Goal: Task Accomplishment & Management: Use online tool/utility

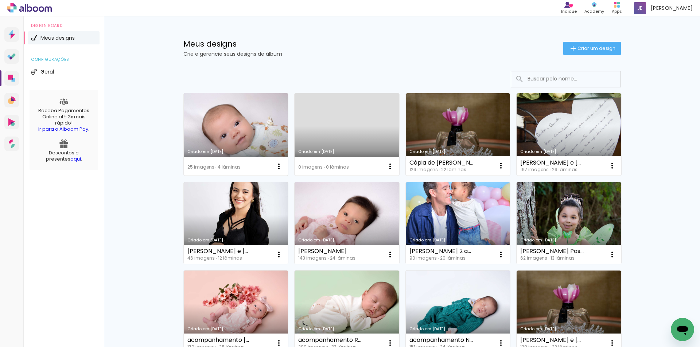
click at [249, 122] on link "Criado em [DATE]" at bounding box center [236, 134] width 105 height 82
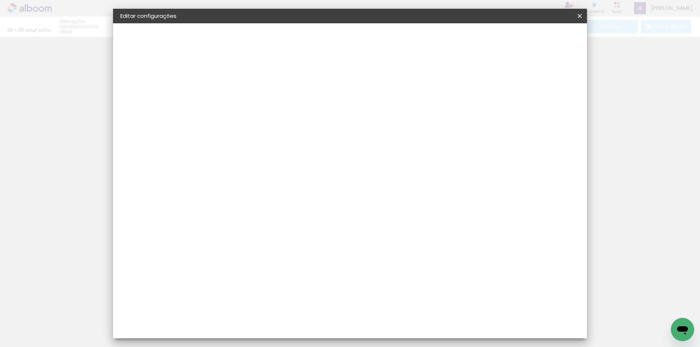
type input "20,3"
type input "50"
type input "3"
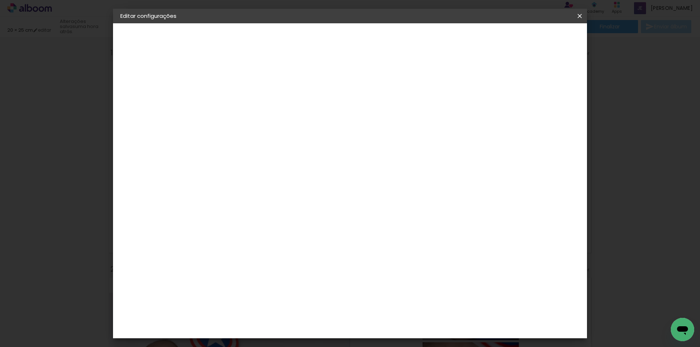
click at [534, 38] on span "Salvar configurações" at bounding box center [507, 38] width 54 height 5
click at [525, 40] on span "Salvar configurações" at bounding box center [507, 38] width 54 height 5
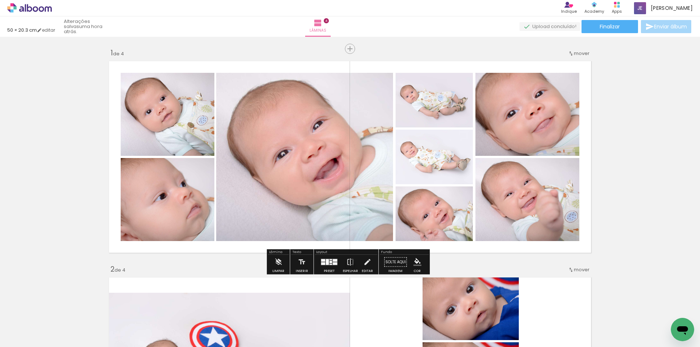
click at [22, 323] on input "Todas as fotos" at bounding box center [21, 325] width 28 height 6
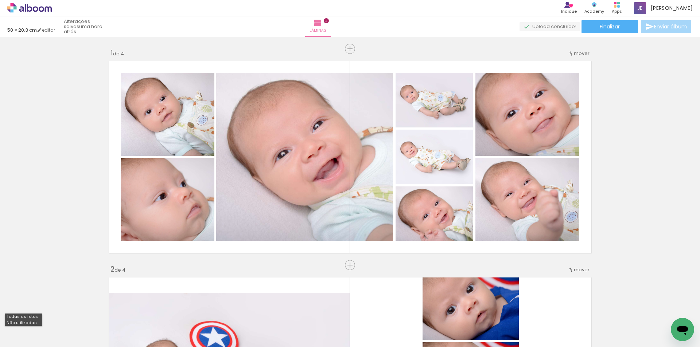
click at [0, 0] on slot "Não utilizadas" at bounding box center [0, 0] width 0 height 0
type input "Não utilizadas"
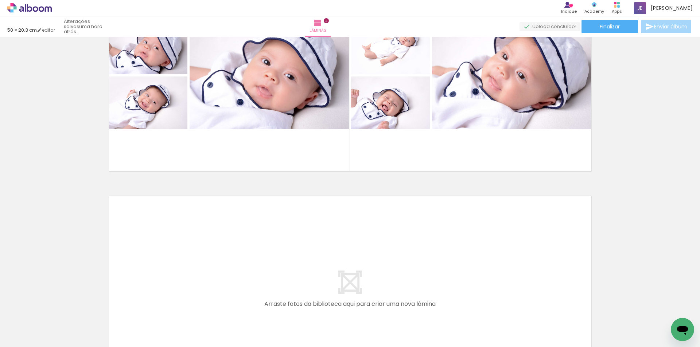
scroll to position [729, 0]
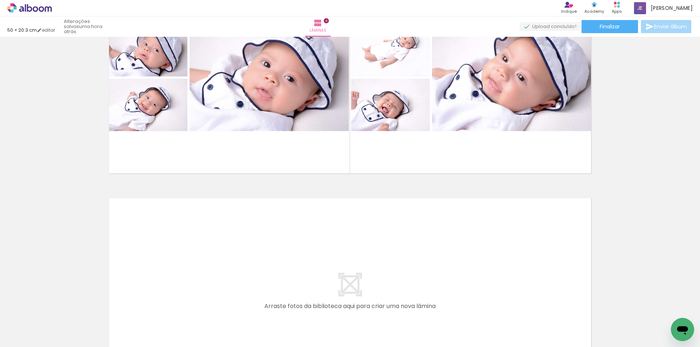
click at [23, 339] on span "Adicionar Fotos" at bounding box center [26, 343] width 22 height 8
click at [0, 0] on input "file" at bounding box center [0, 0] width 0 height 0
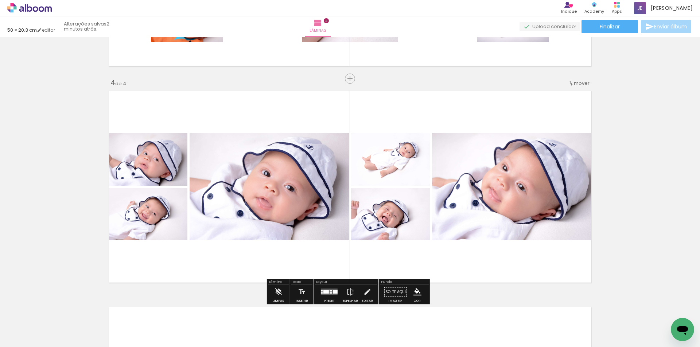
scroll to position [766, 0]
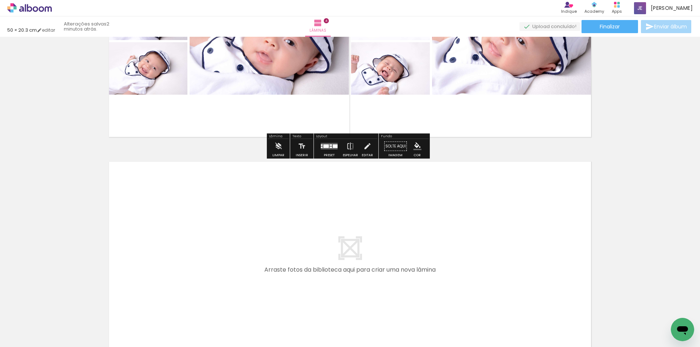
click at [30, 339] on span "Adicionar Fotos" at bounding box center [26, 343] width 22 height 8
click at [0, 0] on input "file" at bounding box center [0, 0] width 0 height 0
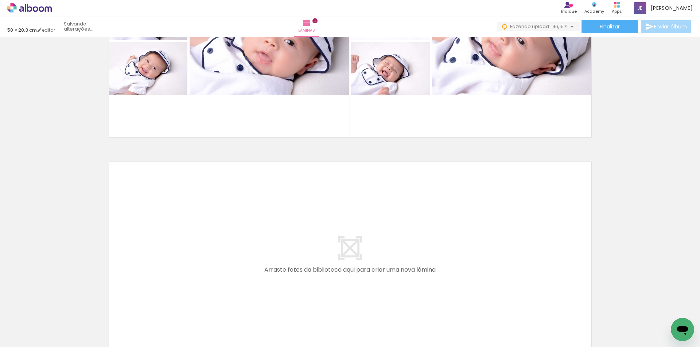
scroll to position [0, 0]
click at [10, 342] on iron-icon at bounding box center [10, 343] width 9 height 9
click at [0, 0] on input "file" at bounding box center [0, 0] width 0 height 0
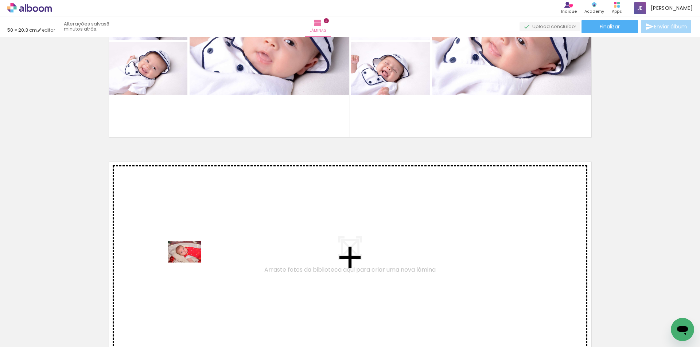
drag, startPoint x: 75, startPoint y: 324, endPoint x: 140, endPoint y: 322, distance: 65.3
click at [191, 263] on quentale-workspace at bounding box center [350, 173] width 700 height 347
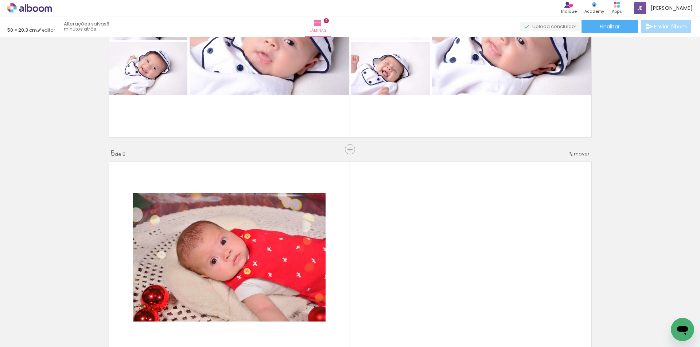
scroll to position [854, 0]
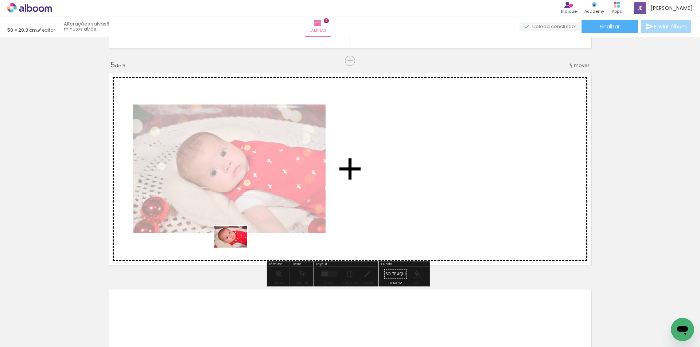
drag, startPoint x: 82, startPoint y: 323, endPoint x: 234, endPoint y: 268, distance: 161.5
click at [237, 248] on quentale-workspace at bounding box center [350, 173] width 700 height 347
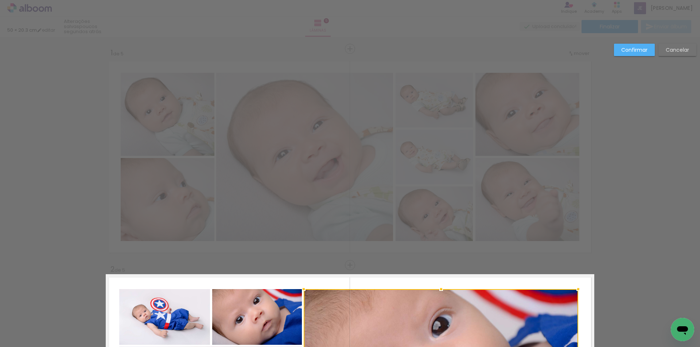
scroll to position [205, 0]
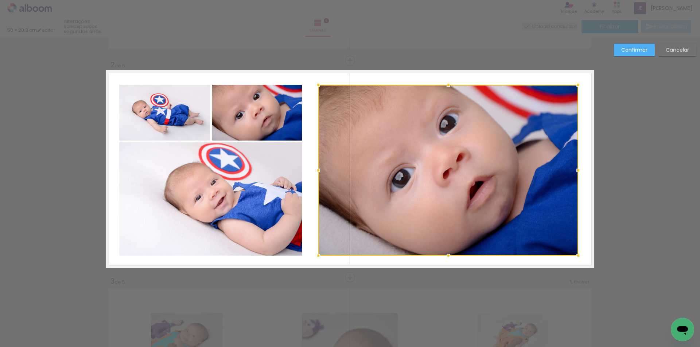
drag, startPoint x: 301, startPoint y: 171, endPoint x: 316, endPoint y: 170, distance: 14.6
click at [316, 170] on div at bounding box center [318, 170] width 15 height 15
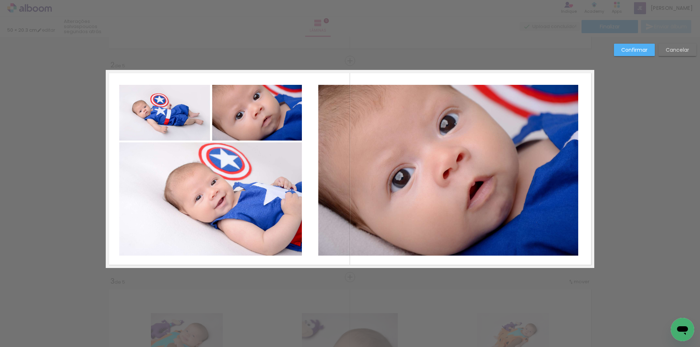
click at [271, 127] on quentale-photo at bounding box center [257, 113] width 90 height 56
click at [258, 188] on quentale-photo at bounding box center [210, 199] width 183 height 113
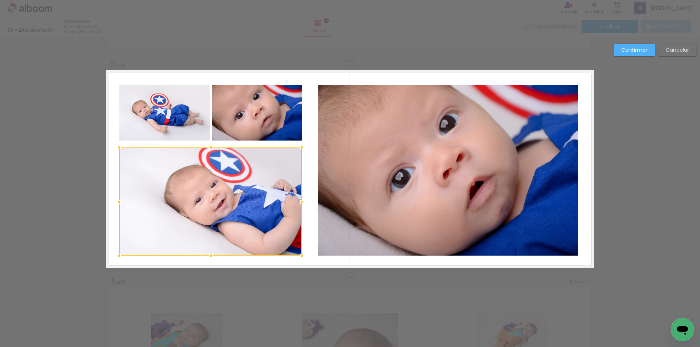
drag, startPoint x: 208, startPoint y: 144, endPoint x: 211, endPoint y: 149, distance: 5.7
click at [211, 149] on div at bounding box center [210, 147] width 15 height 15
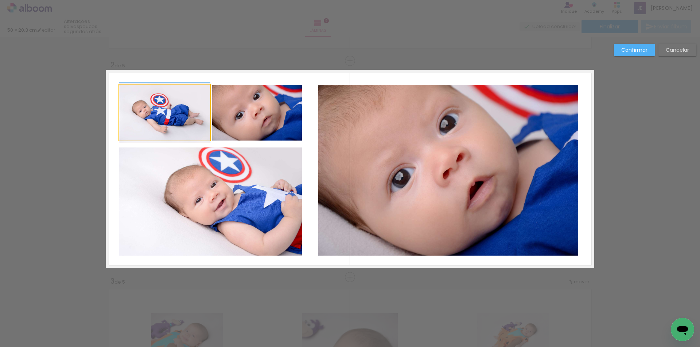
click at [195, 125] on quentale-photo at bounding box center [164, 113] width 91 height 56
drag, startPoint x: 162, startPoint y: 140, endPoint x: 164, endPoint y: 145, distance: 4.7
click at [164, 145] on div at bounding box center [164, 145] width 15 height 15
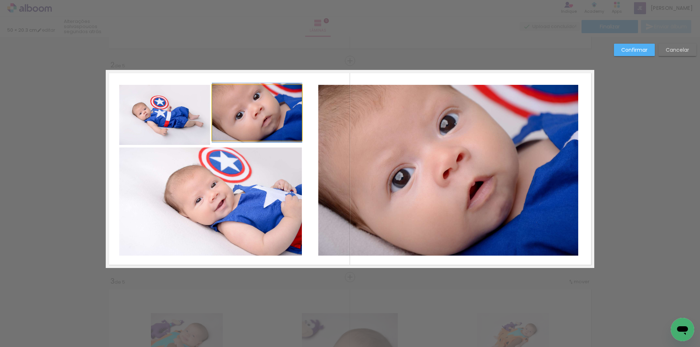
click at [244, 121] on quentale-photo at bounding box center [257, 113] width 90 height 56
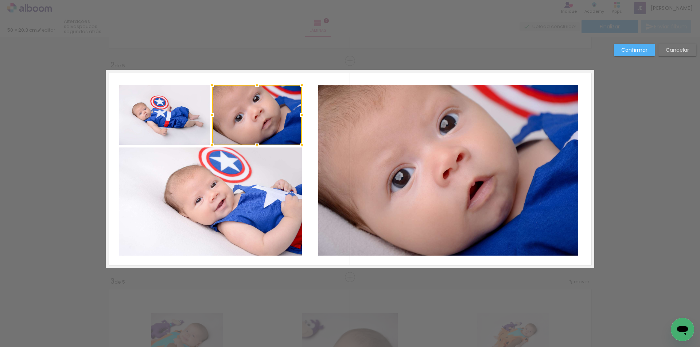
drag, startPoint x: 255, startPoint y: 139, endPoint x: 255, endPoint y: 143, distance: 4.4
click at [255, 143] on div at bounding box center [257, 145] width 15 height 15
click at [298, 115] on div at bounding box center [301, 115] width 15 height 15
click at [273, 202] on quentale-photo at bounding box center [210, 202] width 183 height 108
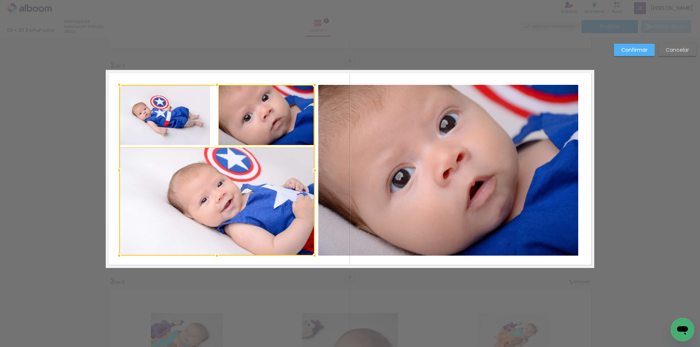
drag, startPoint x: 298, startPoint y: 171, endPoint x: 311, endPoint y: 171, distance: 13.1
click at [311, 171] on div at bounding box center [314, 170] width 15 height 15
click at [652, 48] on paper-button "Confirmar" at bounding box center [634, 50] width 41 height 12
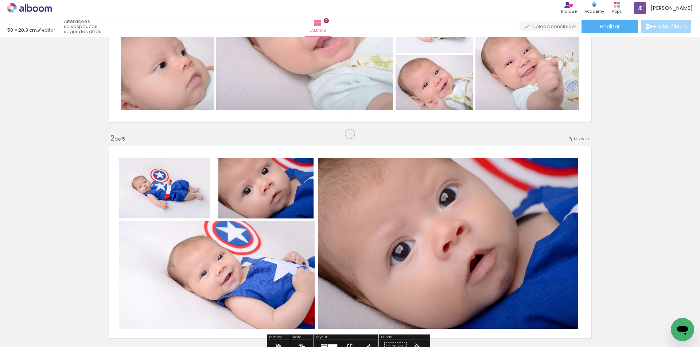
scroll to position [168, 0]
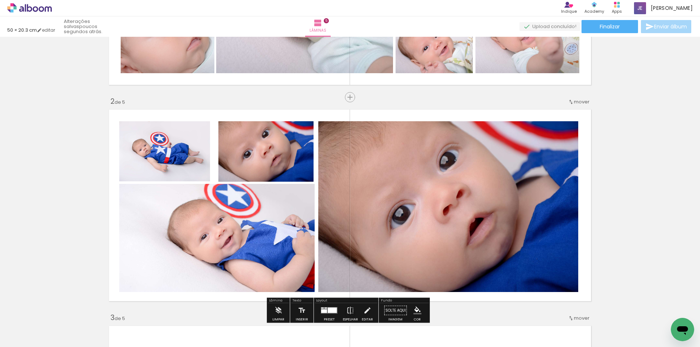
click at [176, 151] on quentale-photo at bounding box center [164, 151] width 91 height 60
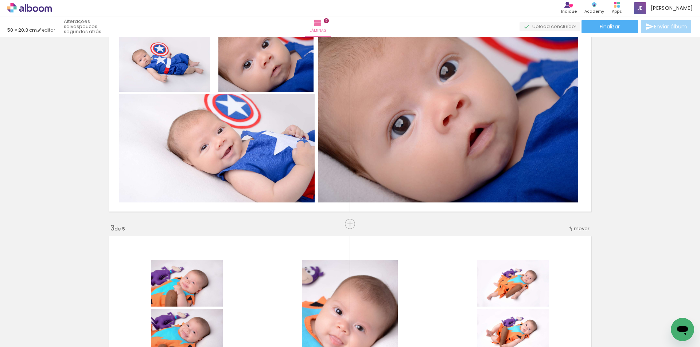
scroll to position [277, 0]
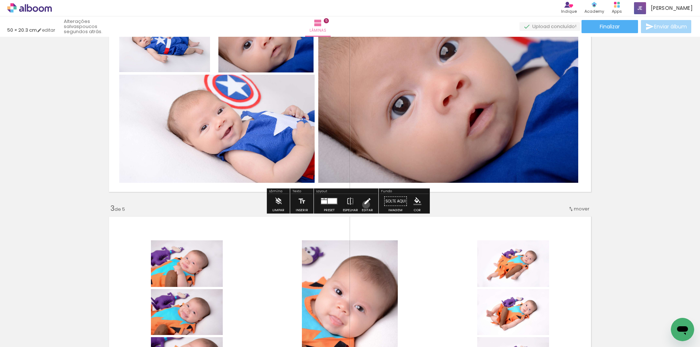
click at [364, 205] on iron-icon at bounding box center [367, 201] width 8 height 15
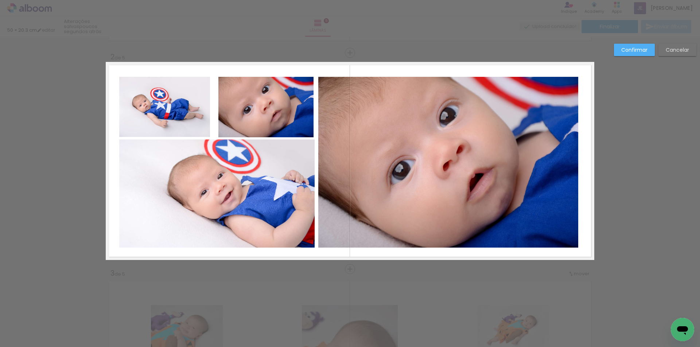
scroll to position [205, 0]
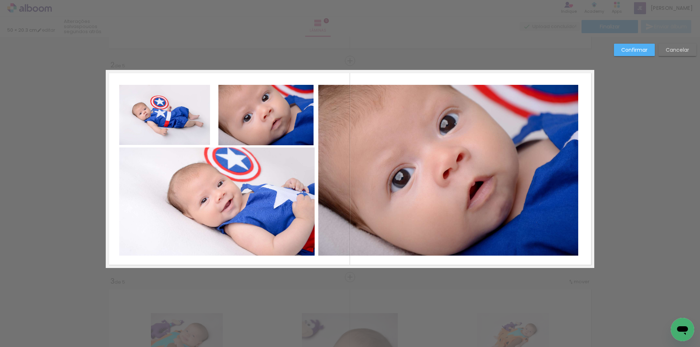
click at [187, 114] on quentale-photo at bounding box center [164, 115] width 91 height 60
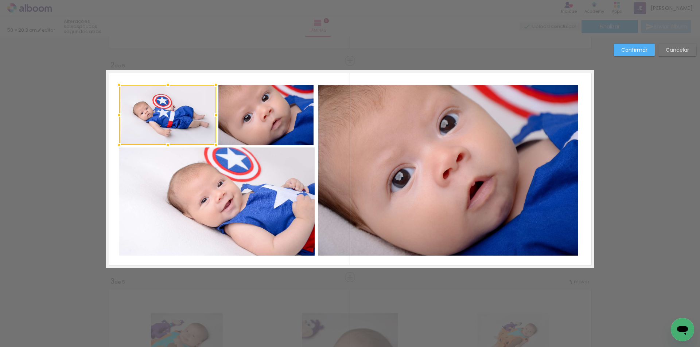
drag, startPoint x: 207, startPoint y: 115, endPoint x: 213, endPoint y: 115, distance: 6.2
click at [213, 115] on div at bounding box center [216, 115] width 15 height 15
click at [285, 129] on quentale-photo at bounding box center [265, 115] width 95 height 61
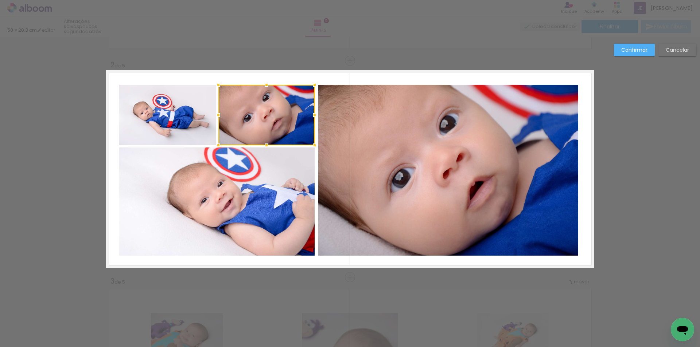
click at [312, 116] on div at bounding box center [314, 115] width 15 height 15
click at [0, 0] on slot "Confirmar" at bounding box center [0, 0] width 0 height 0
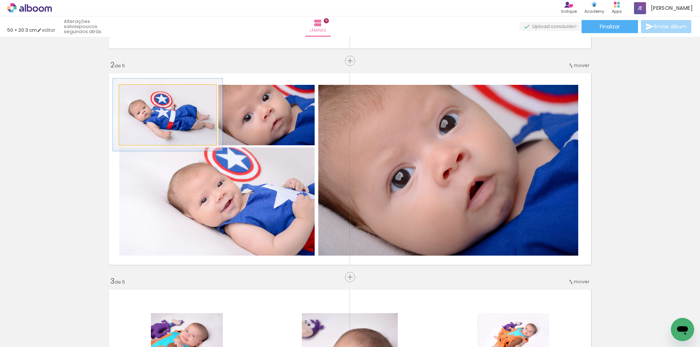
click at [137, 91] on div at bounding box center [139, 92] width 7 height 7
drag, startPoint x: 152, startPoint y: 121, endPoint x: 148, endPoint y: 120, distance: 5.0
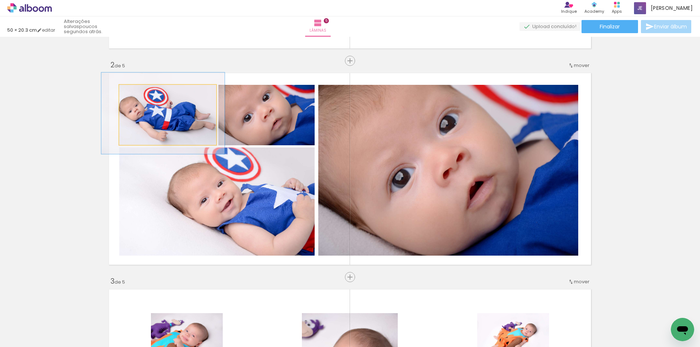
drag, startPoint x: 137, startPoint y: 92, endPoint x: 141, endPoint y: 93, distance: 4.1
click at [141, 93] on div at bounding box center [144, 92] width 7 height 7
type paper-slider "119"
click at [139, 93] on div at bounding box center [142, 92] width 7 height 7
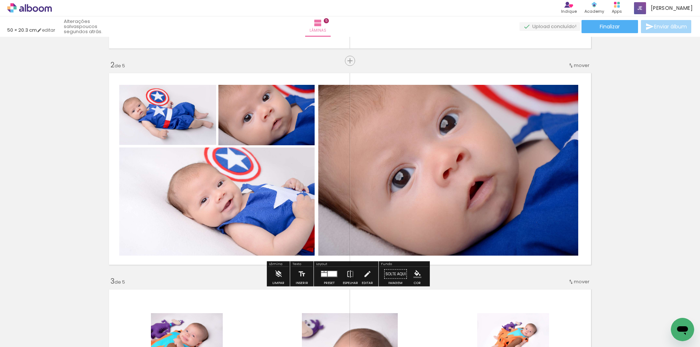
click at [253, 131] on quentale-photo at bounding box center [266, 115] width 96 height 61
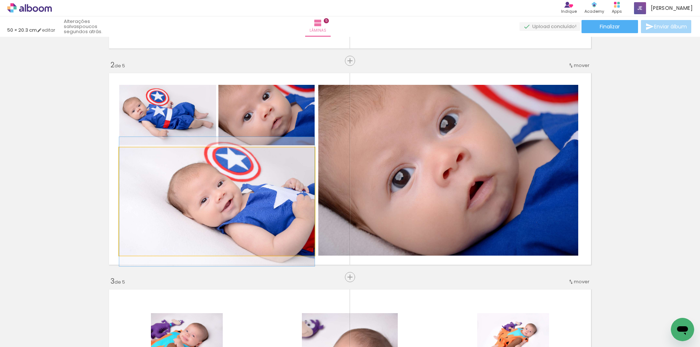
click at [244, 214] on quentale-photo at bounding box center [216, 202] width 195 height 108
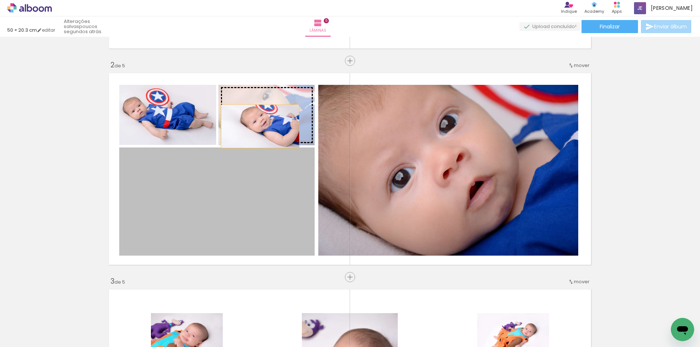
drag, startPoint x: 244, startPoint y: 214, endPoint x: 257, endPoint y: 127, distance: 88.9
click at [0, 0] on slot at bounding box center [0, 0] width 0 height 0
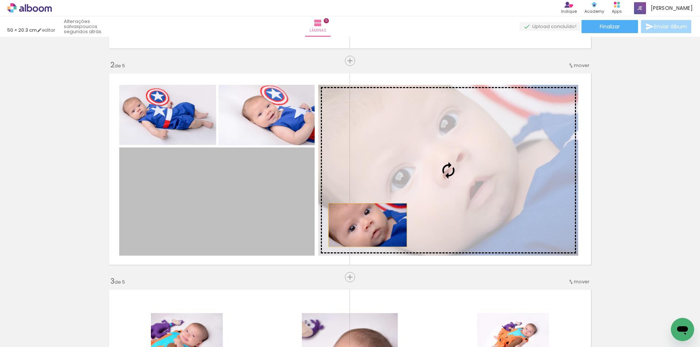
drag, startPoint x: 262, startPoint y: 213, endPoint x: 365, endPoint y: 225, distance: 104.0
click at [0, 0] on slot at bounding box center [0, 0] width 0 height 0
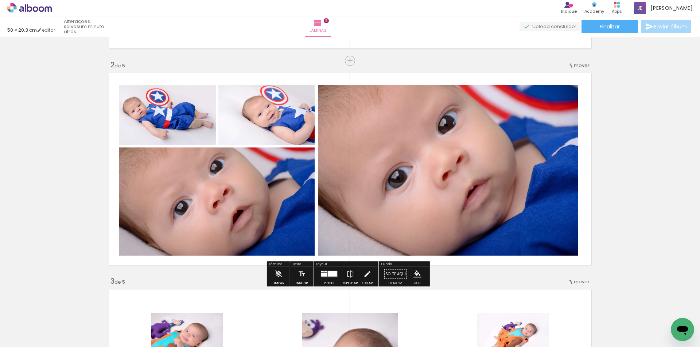
click at [261, 122] on quentale-photo at bounding box center [266, 115] width 96 height 61
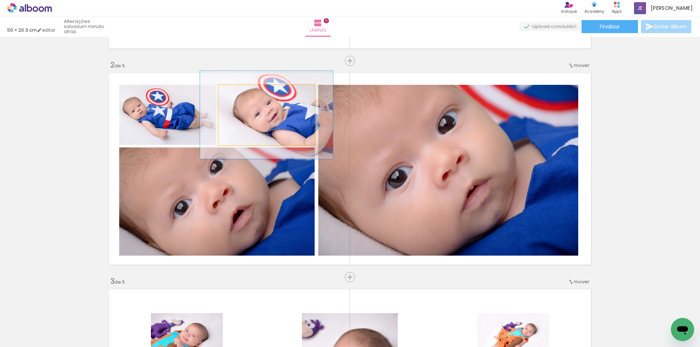
drag, startPoint x: 234, startPoint y: 93, endPoint x: 243, endPoint y: 93, distance: 9.5
click at [243, 93] on div at bounding box center [245, 92] width 7 height 7
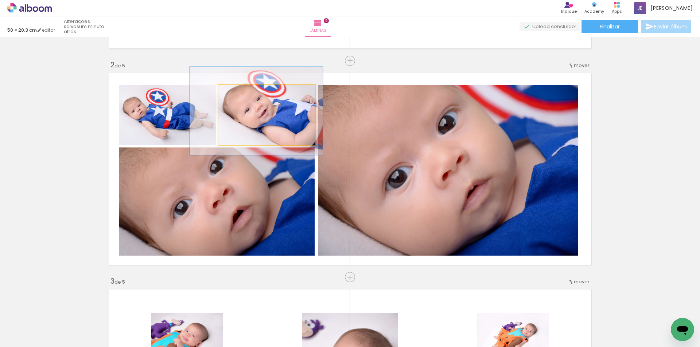
drag, startPoint x: 291, startPoint y: 124, endPoint x: 283, endPoint y: 121, distance: 9.0
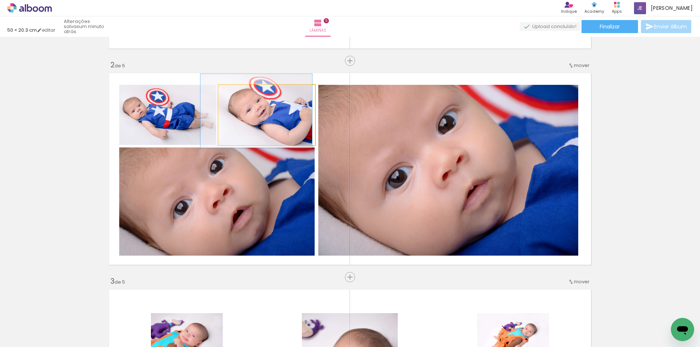
drag, startPoint x: 246, startPoint y: 93, endPoint x: 240, endPoint y: 93, distance: 6.2
type paper-slider "116"
click at [240, 93] on div at bounding box center [240, 92] width 7 height 7
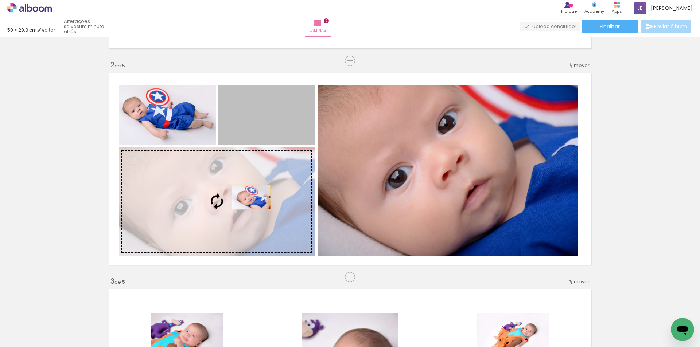
drag, startPoint x: 269, startPoint y: 117, endPoint x: 249, endPoint y: 197, distance: 82.3
click at [0, 0] on slot at bounding box center [0, 0] width 0 height 0
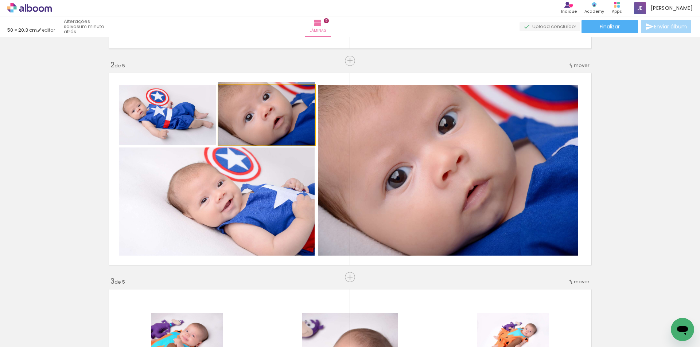
drag, startPoint x: 281, startPoint y: 121, endPoint x: 268, endPoint y: 121, distance: 12.8
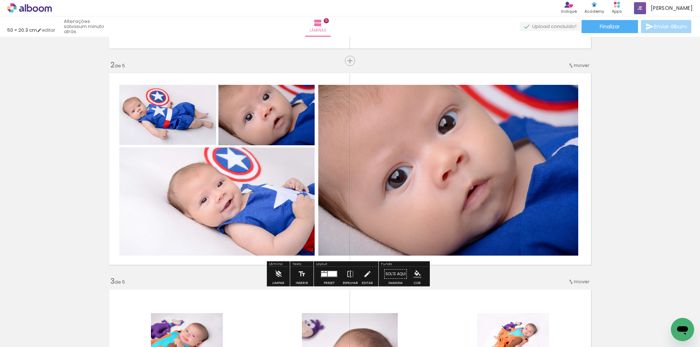
click at [321, 277] on quentale-layouter at bounding box center [329, 274] width 17 height 7
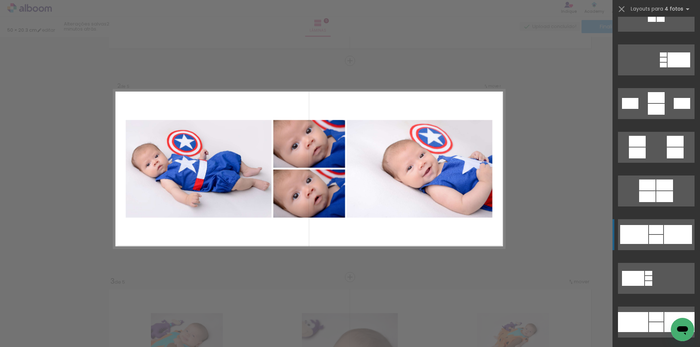
scroll to position [766, 0]
click at [646, 244] on quentale-layouter at bounding box center [656, 234] width 77 height 31
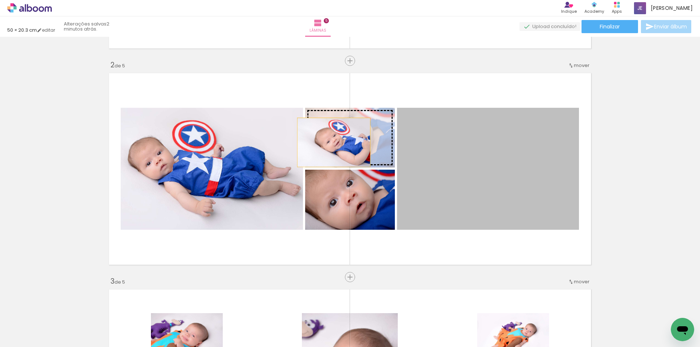
drag, startPoint x: 488, startPoint y: 175, endPoint x: 338, endPoint y: 138, distance: 154.8
click at [0, 0] on slot at bounding box center [0, 0] width 0 height 0
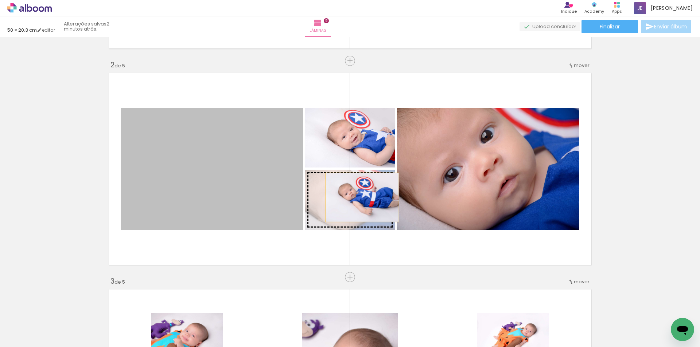
drag, startPoint x: 243, startPoint y: 175, endPoint x: 358, endPoint y: 198, distance: 117.9
click at [0, 0] on slot at bounding box center [0, 0] width 0 height 0
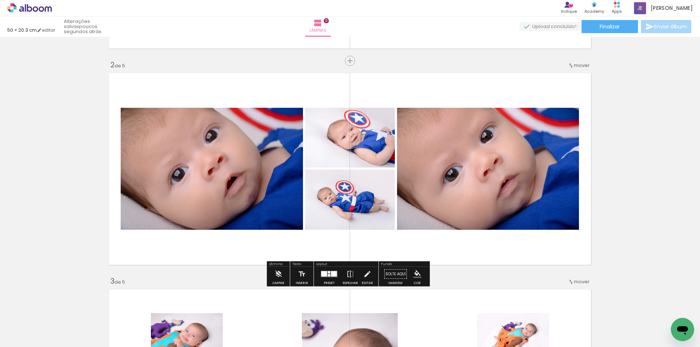
scroll to position [766, 0]
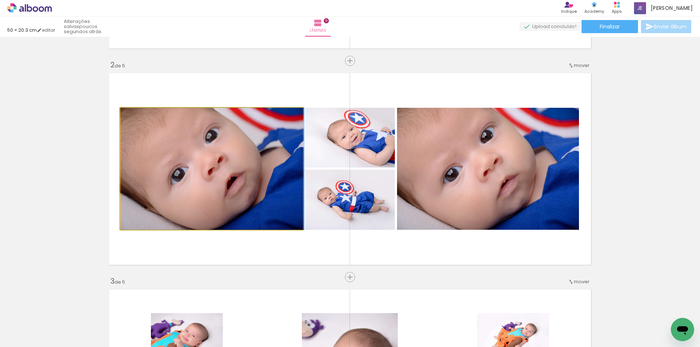
click at [255, 205] on quentale-photo at bounding box center [212, 169] width 182 height 122
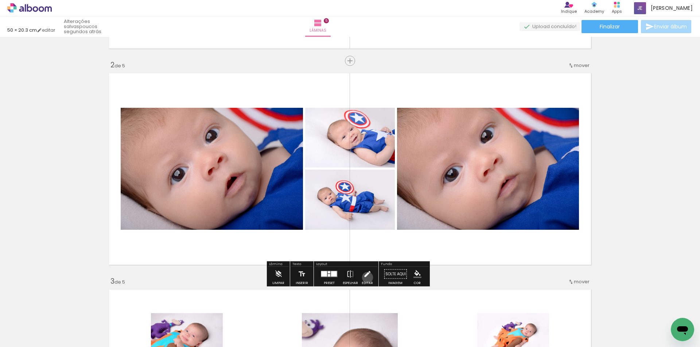
click at [366, 278] on iron-icon at bounding box center [367, 274] width 8 height 15
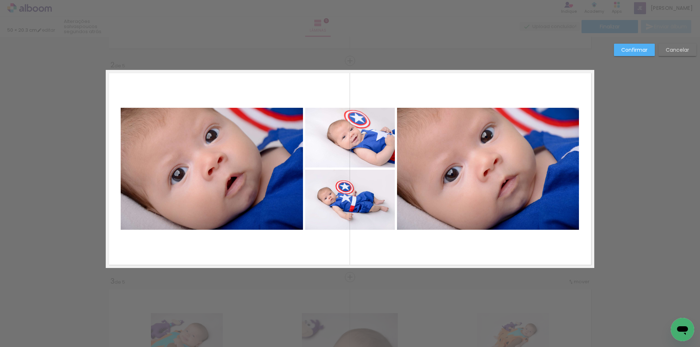
click at [213, 148] on quentale-photo at bounding box center [212, 169] width 182 height 122
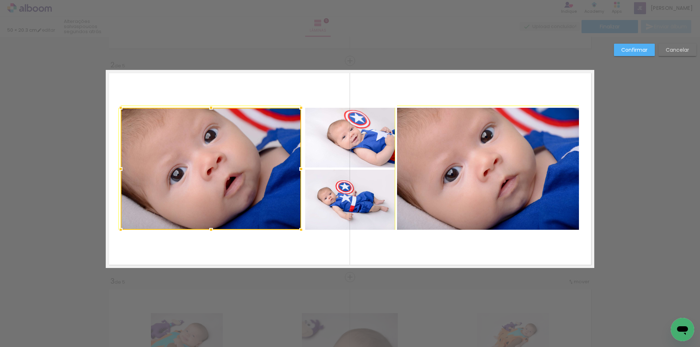
drag, startPoint x: 301, startPoint y: 108, endPoint x: 308, endPoint y: 112, distance: 8.5
click at [308, 112] on album-spread "2 de 5" at bounding box center [350, 169] width 489 height 198
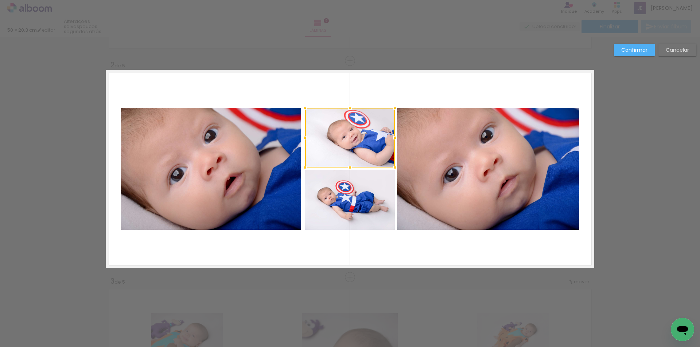
click at [327, 136] on div at bounding box center [350, 138] width 90 height 60
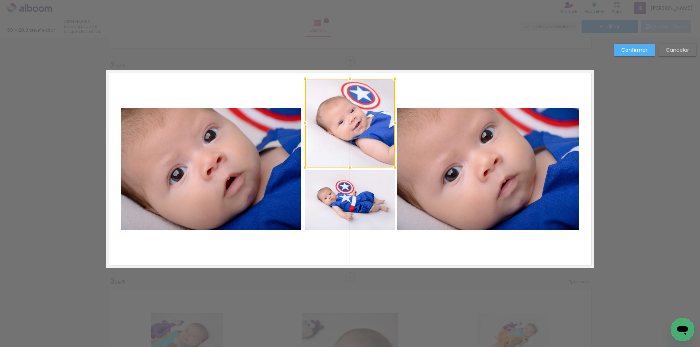
drag, startPoint x: 347, startPoint y: 104, endPoint x: 346, endPoint y: 70, distance: 33.2
click at [346, 70] on album-spread "2 de 5" at bounding box center [350, 169] width 489 height 198
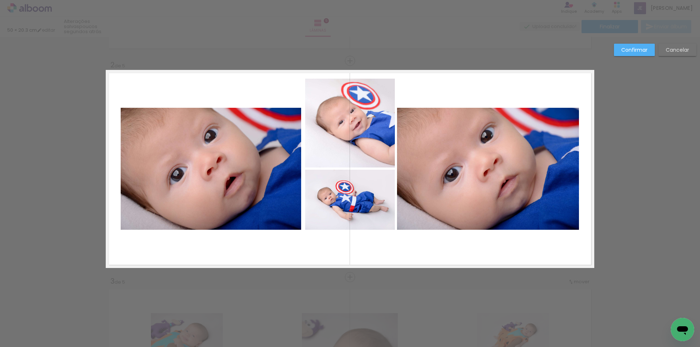
click at [338, 221] on quentale-photo at bounding box center [350, 200] width 90 height 60
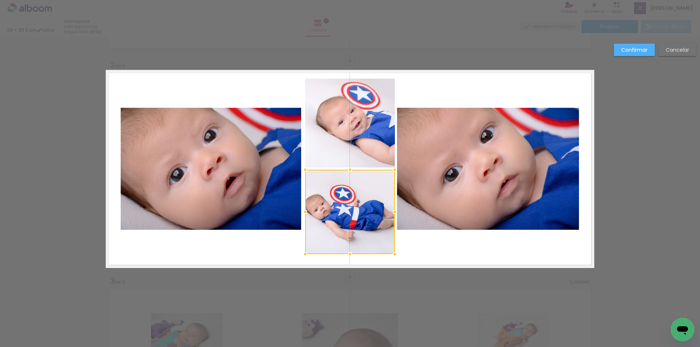
drag, startPoint x: 348, startPoint y: 230, endPoint x: 348, endPoint y: 254, distance: 24.1
click at [348, 254] on div at bounding box center [350, 254] width 15 height 15
click at [488, 207] on quentale-photo at bounding box center [488, 169] width 182 height 122
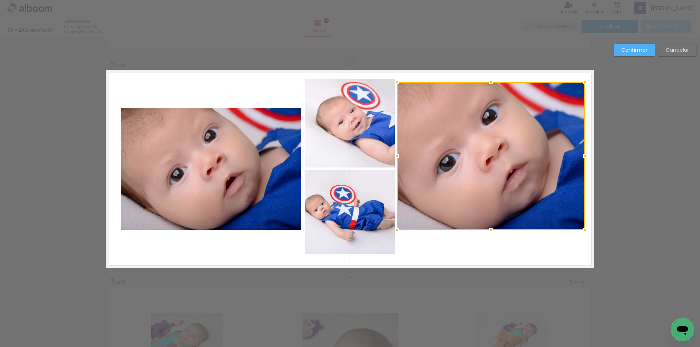
drag, startPoint x: 576, startPoint y: 108, endPoint x: 582, endPoint y: 82, distance: 26.2
click at [582, 82] on div at bounding box center [584, 82] width 15 height 15
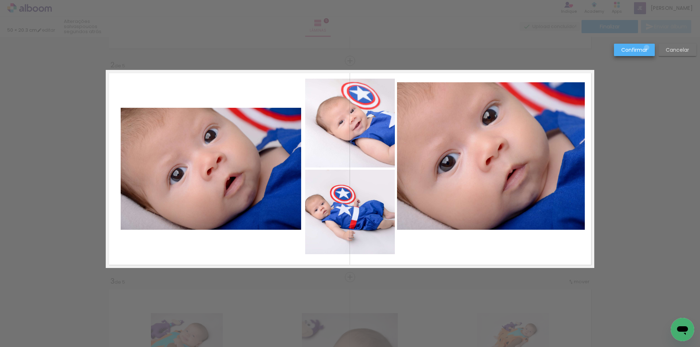
click at [0, 0] on slot "Confirmar" at bounding box center [0, 0] width 0 height 0
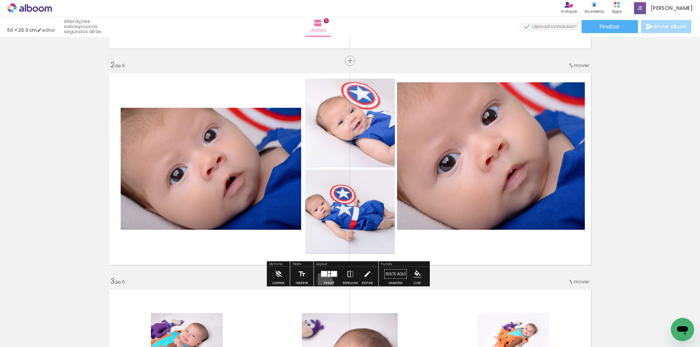
click at [321, 284] on paper-button "Preset" at bounding box center [329, 276] width 23 height 19
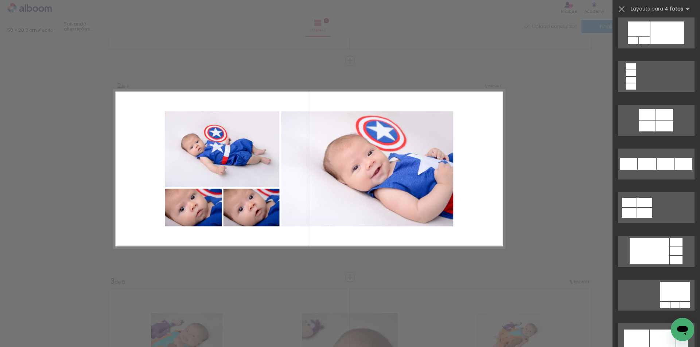
scroll to position [1473, 0]
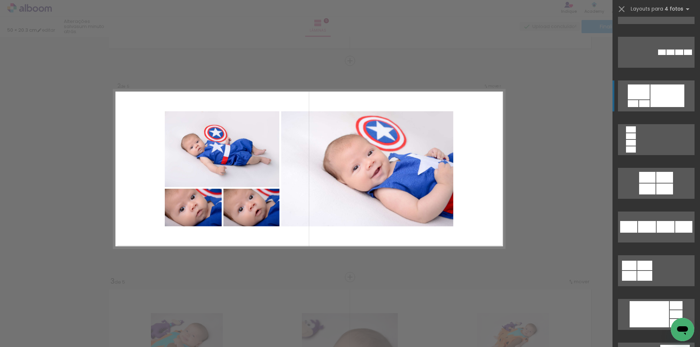
click at [657, 101] on div at bounding box center [667, 96] width 34 height 23
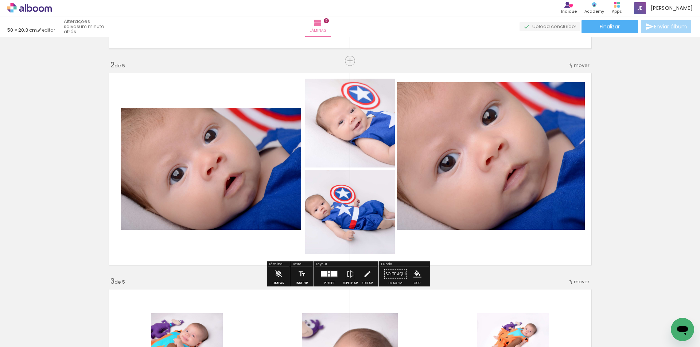
click at [323, 276] on div at bounding box center [324, 274] width 6 height 5
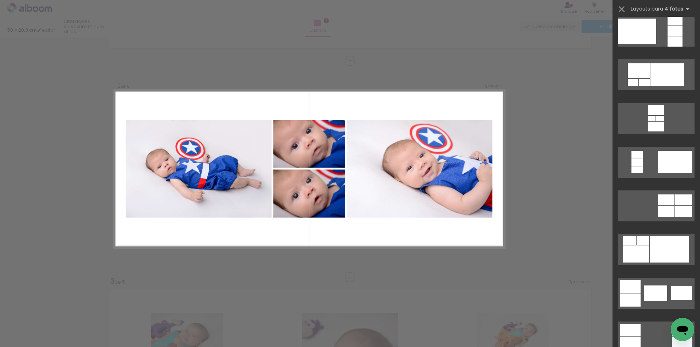
scroll to position [0, 0]
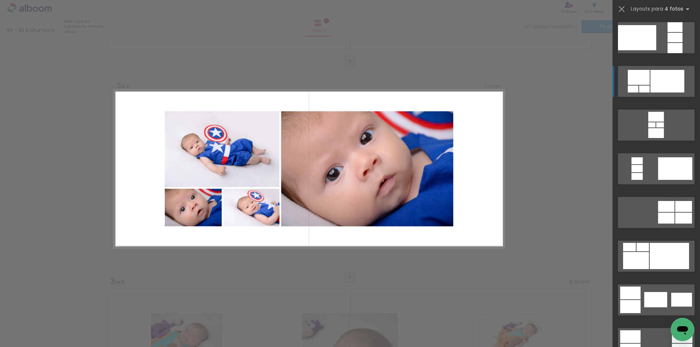
click at [667, 79] on div at bounding box center [667, 81] width 34 height 23
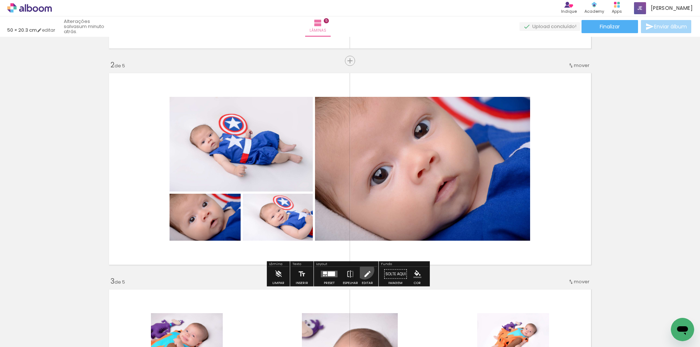
click at [363, 270] on iron-icon at bounding box center [367, 274] width 8 height 15
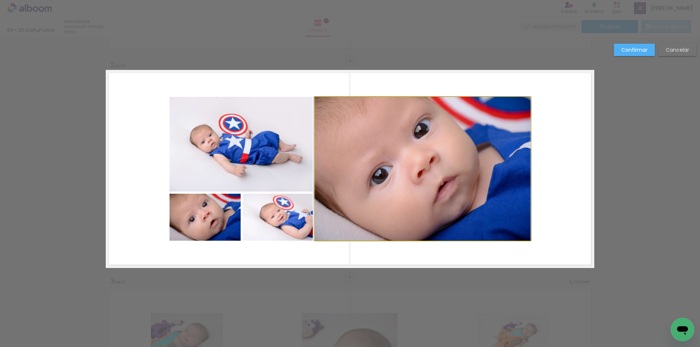
click at [507, 213] on quentale-photo at bounding box center [422, 169] width 215 height 144
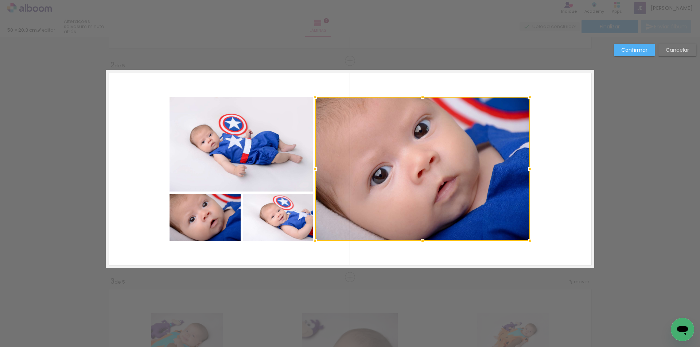
click at [293, 164] on quentale-photo at bounding box center [241, 144] width 143 height 95
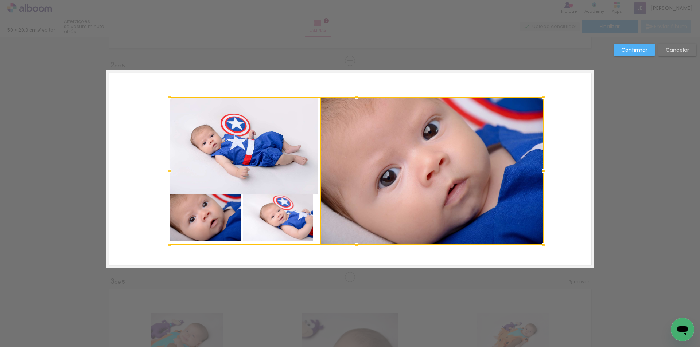
drag, startPoint x: 526, startPoint y: 241, endPoint x: 540, endPoint y: 245, distance: 14.1
click at [540, 245] on div at bounding box center [543, 245] width 15 height 15
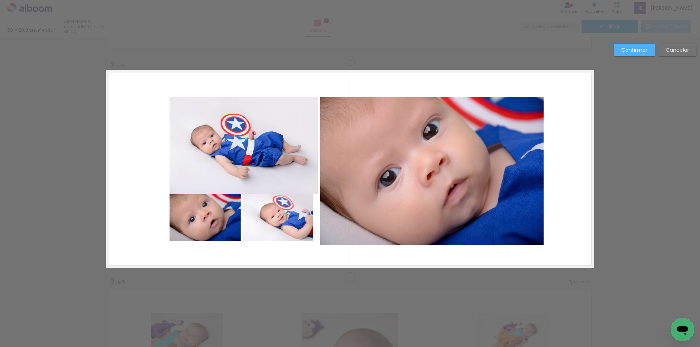
click at [236, 164] on quentale-photo at bounding box center [244, 145] width 149 height 97
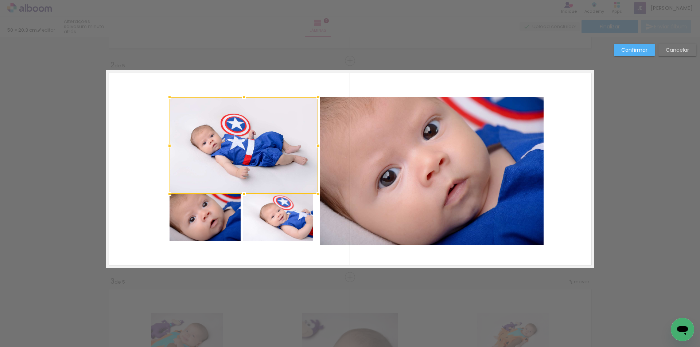
click at [220, 218] on quentale-photo at bounding box center [205, 217] width 71 height 47
click at [275, 221] on div at bounding box center [244, 169] width 149 height 144
click at [474, 201] on quentale-photo at bounding box center [431, 171] width 223 height 148
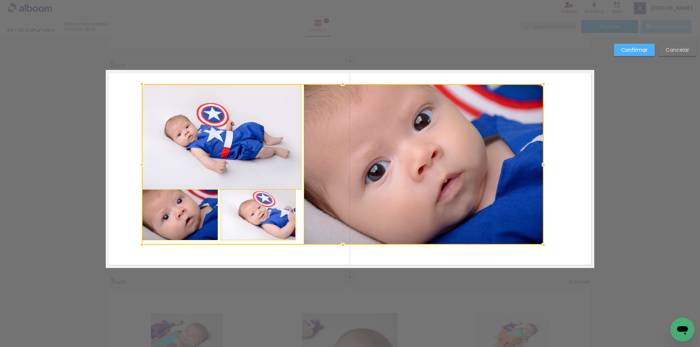
drag, startPoint x: 165, startPoint y: 97, endPoint x: 137, endPoint y: 84, distance: 30.5
click at [137, 84] on div at bounding box center [142, 84] width 15 height 15
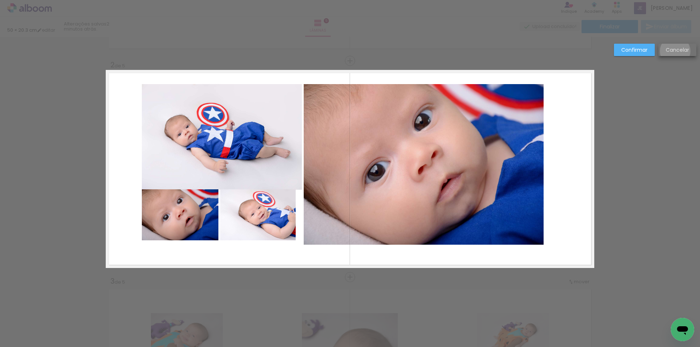
click at [0, 0] on slot "Cancelar" at bounding box center [0, 0] width 0 height 0
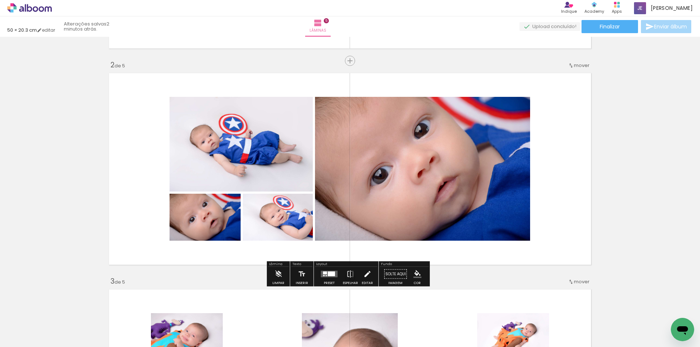
click at [367, 275] on iron-icon at bounding box center [367, 274] width 8 height 15
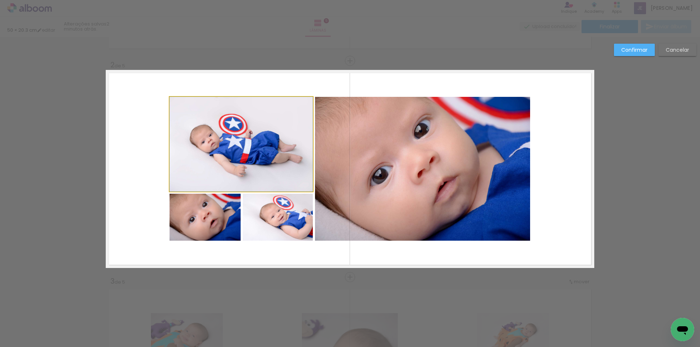
click at [242, 162] on quentale-photo at bounding box center [241, 144] width 143 height 95
click at [218, 230] on quentale-photo at bounding box center [205, 217] width 71 height 47
click at [277, 222] on div at bounding box center [241, 169] width 143 height 144
click at [360, 208] on quentale-photo at bounding box center [422, 169] width 215 height 144
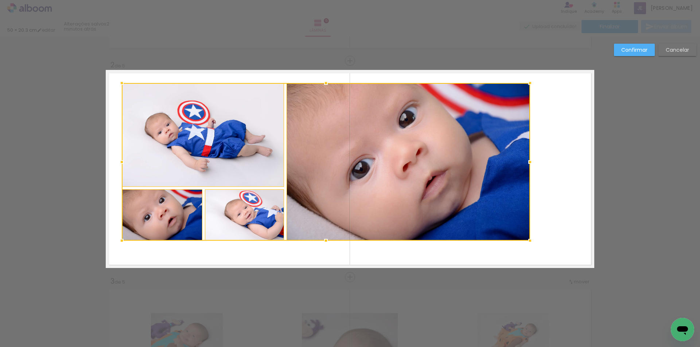
drag, startPoint x: 166, startPoint y: 98, endPoint x: 118, endPoint y: 85, distance: 49.7
click at [118, 85] on div at bounding box center [121, 83] width 15 height 15
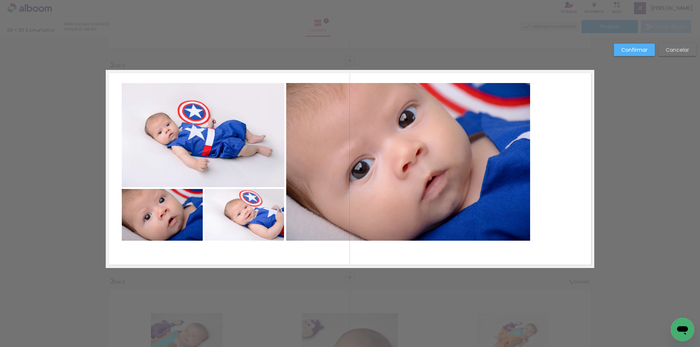
click at [386, 194] on quentale-photo at bounding box center [408, 162] width 244 height 158
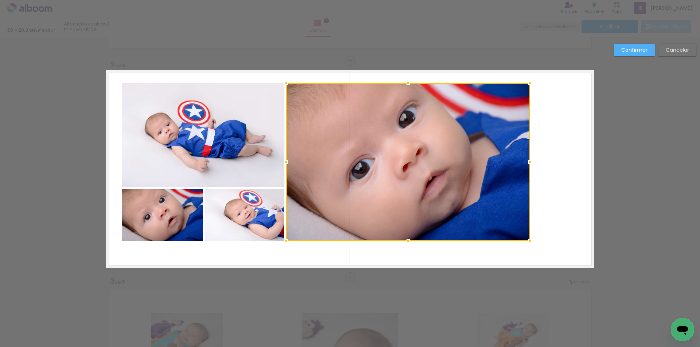
click at [252, 167] on quentale-photo at bounding box center [203, 135] width 163 height 104
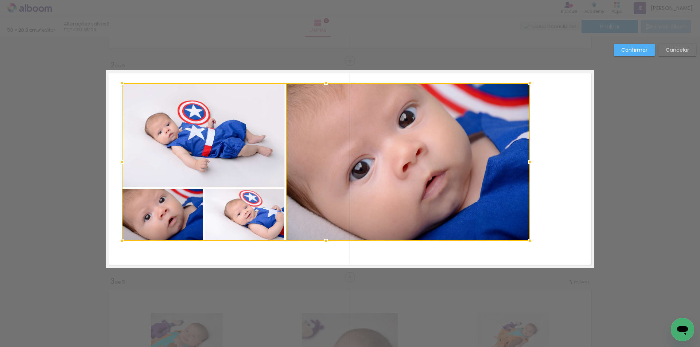
click at [249, 203] on div at bounding box center [326, 162] width 408 height 158
click at [181, 207] on div at bounding box center [326, 162] width 408 height 158
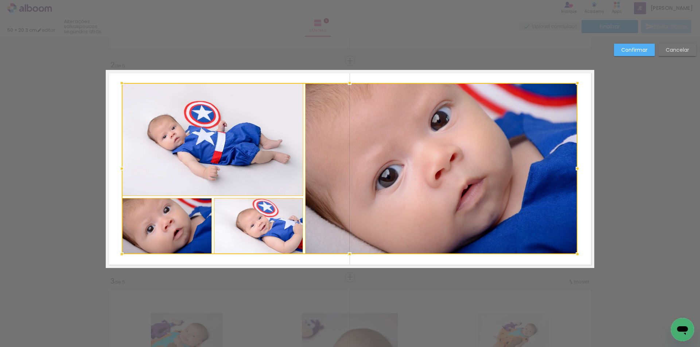
drag, startPoint x: 528, startPoint y: 240, endPoint x: 575, endPoint y: 254, distance: 49.3
click at [575, 254] on div at bounding box center [577, 254] width 15 height 15
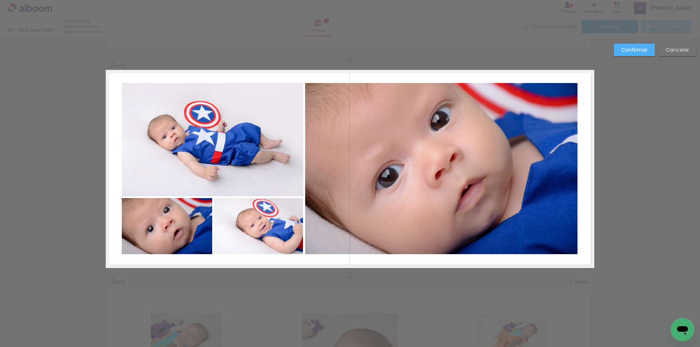
click at [0, 0] on slot "Confirmar" at bounding box center [0, 0] width 0 height 0
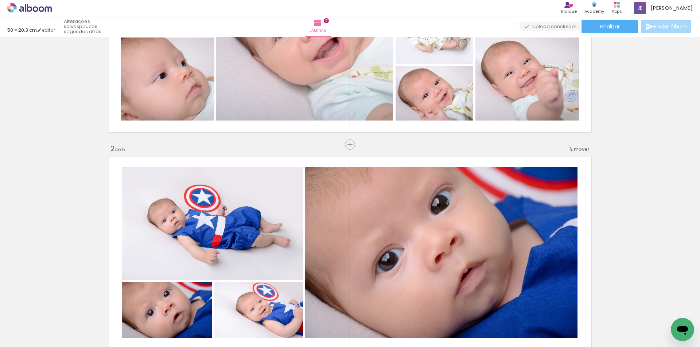
scroll to position [182, 0]
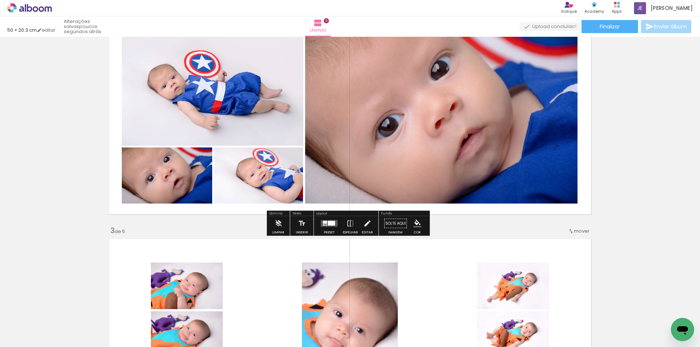
click at [367, 226] on iron-icon at bounding box center [367, 224] width 8 height 15
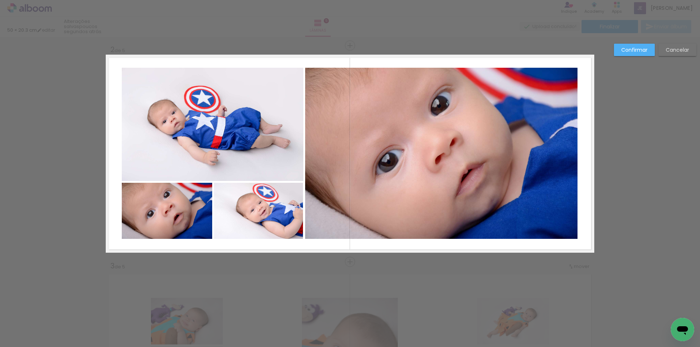
scroll to position [205, 0]
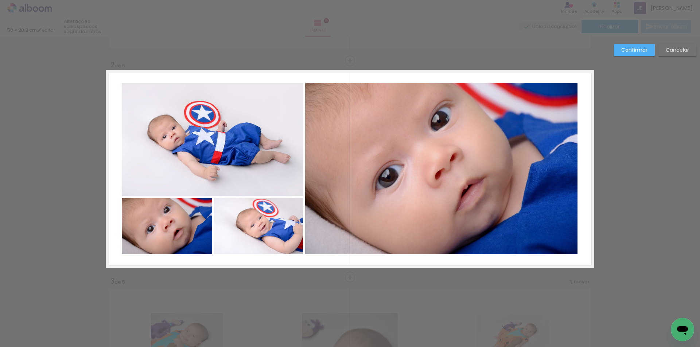
click at [176, 235] on quentale-photo at bounding box center [167, 226] width 90 height 56
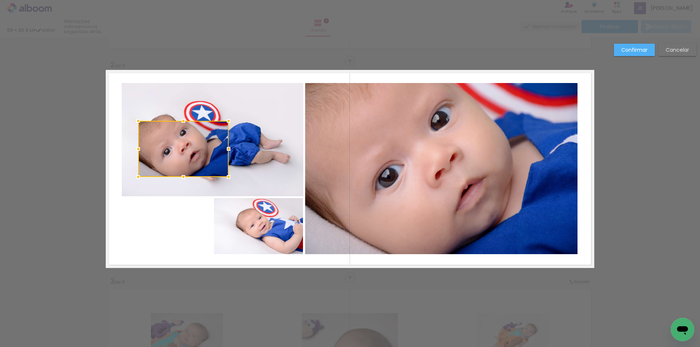
drag, startPoint x: 176, startPoint y: 235, endPoint x: 192, endPoint y: 157, distance: 79.0
click at [192, 157] on div at bounding box center [183, 149] width 90 height 56
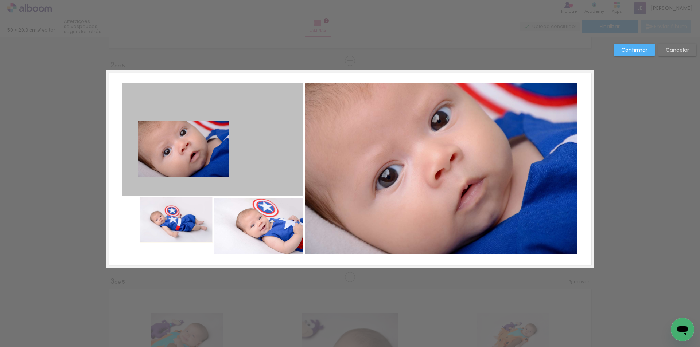
drag, startPoint x: 190, startPoint y: 151, endPoint x: 174, endPoint y: 220, distance: 70.7
click at [174, 220] on quentale-layouter at bounding box center [350, 169] width 489 height 198
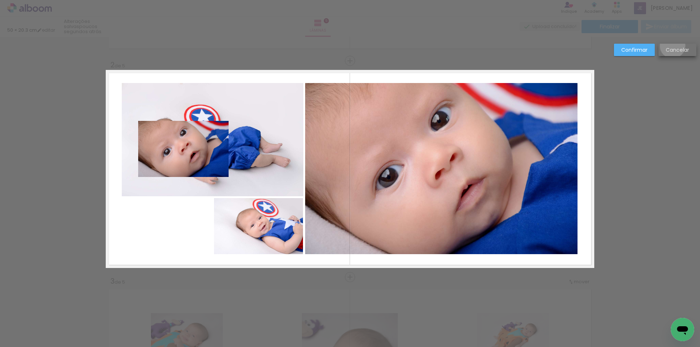
click at [672, 46] on paper-button "Cancelar" at bounding box center [677, 50] width 38 height 12
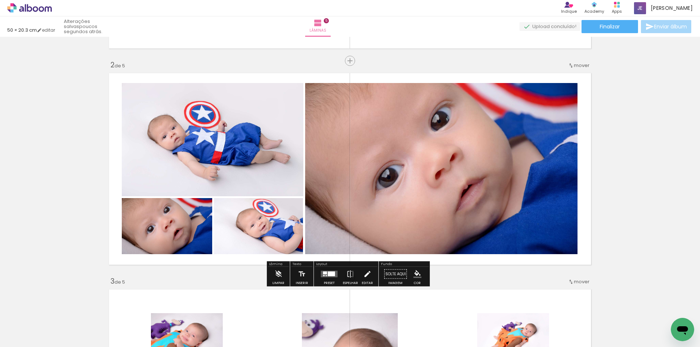
click at [366, 276] on iron-icon at bounding box center [367, 274] width 8 height 15
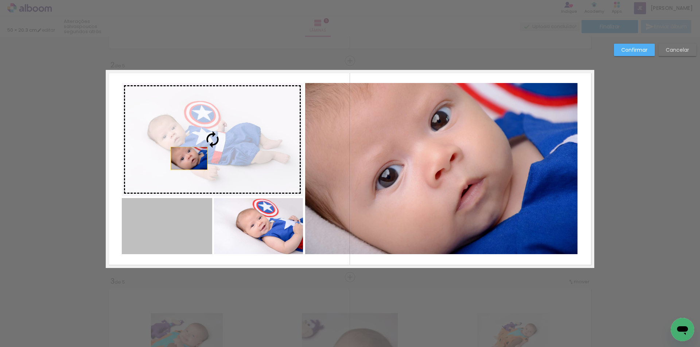
drag, startPoint x: 171, startPoint y: 219, endPoint x: 186, endPoint y: 159, distance: 62.3
click at [0, 0] on slot at bounding box center [0, 0] width 0 height 0
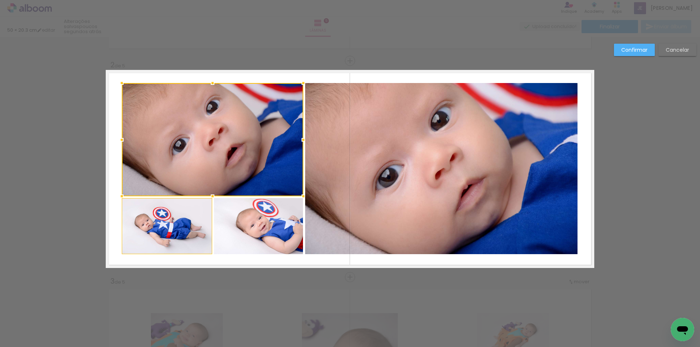
click at [238, 238] on quentale-photo at bounding box center [258, 226] width 89 height 56
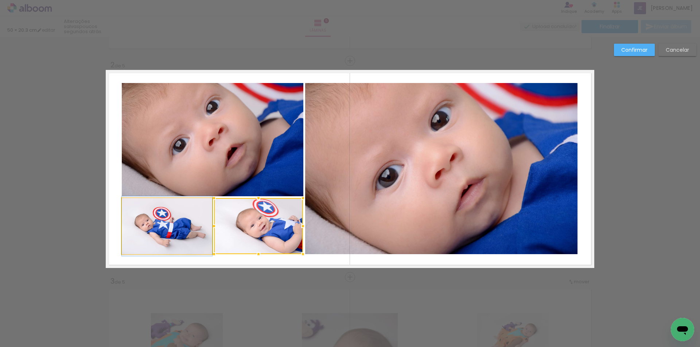
click at [169, 234] on quentale-photo at bounding box center [167, 226] width 90 height 56
click at [0, 0] on slot "Confirmar" at bounding box center [0, 0] width 0 height 0
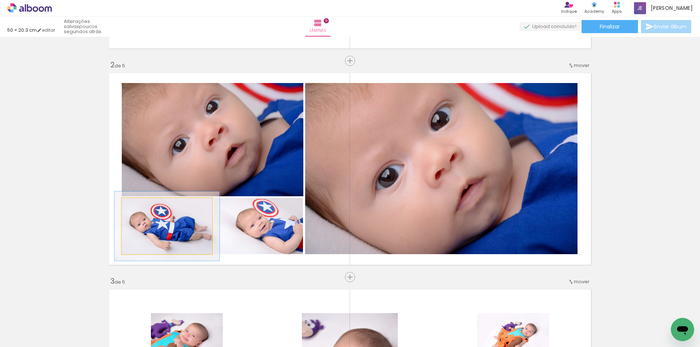
drag, startPoint x: 135, startPoint y: 205, endPoint x: 139, endPoint y: 204, distance: 4.1
click at [140, 204] on div at bounding box center [143, 206] width 7 height 7
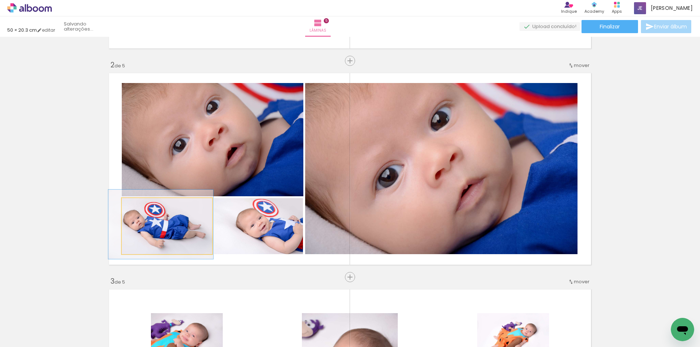
drag, startPoint x: 158, startPoint y: 240, endPoint x: 152, endPoint y: 238, distance: 6.5
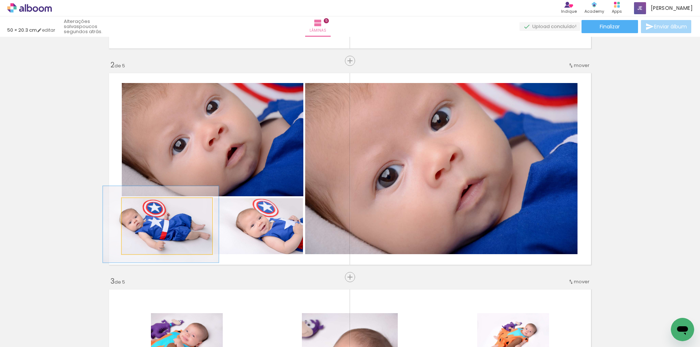
drag, startPoint x: 140, startPoint y: 205, endPoint x: 143, endPoint y: 207, distance: 3.8
type paper-slider "128"
click at [144, 207] on div at bounding box center [147, 206] width 7 height 7
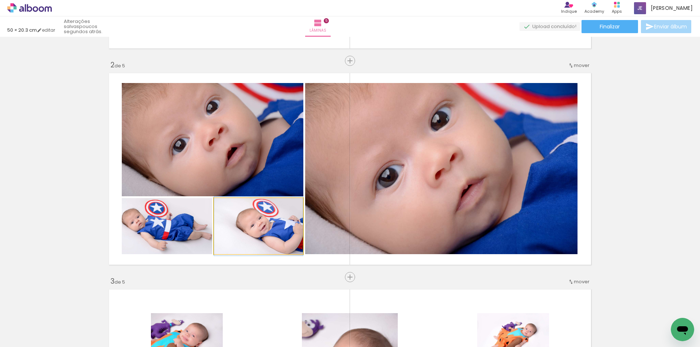
click at [252, 238] on quentale-photo at bounding box center [258, 226] width 89 height 56
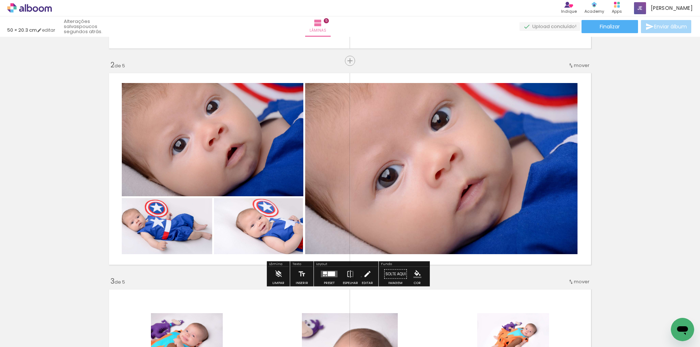
click at [360, 277] on paper-button "Editar" at bounding box center [367, 276] width 15 height 19
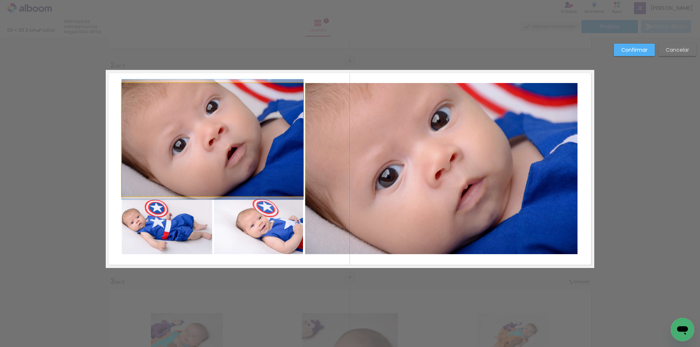
click at [248, 164] on quentale-photo at bounding box center [213, 139] width 182 height 113
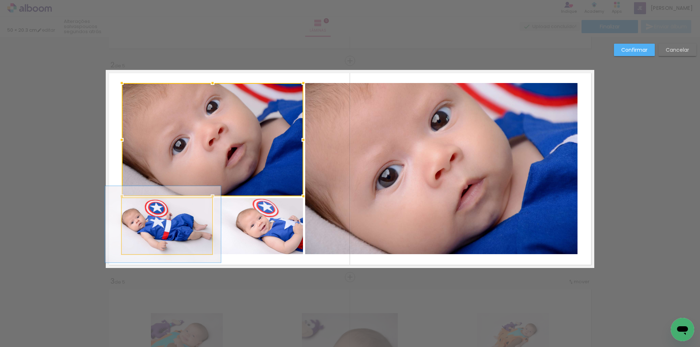
click at [198, 241] on quentale-photo at bounding box center [167, 226] width 90 height 56
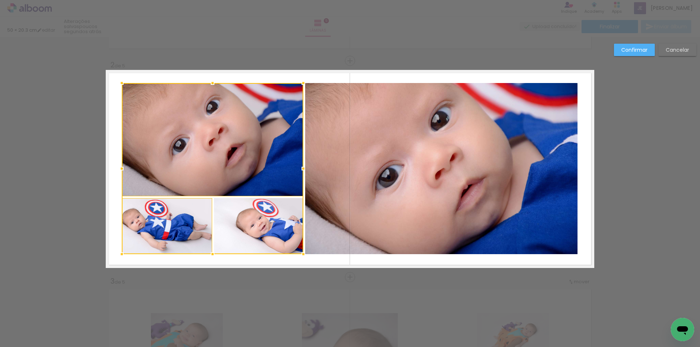
click at [257, 240] on div at bounding box center [213, 168] width 182 height 171
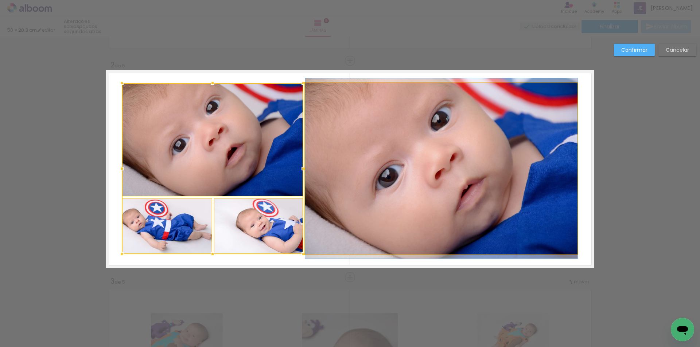
click at [385, 229] on quentale-photo at bounding box center [441, 168] width 272 height 171
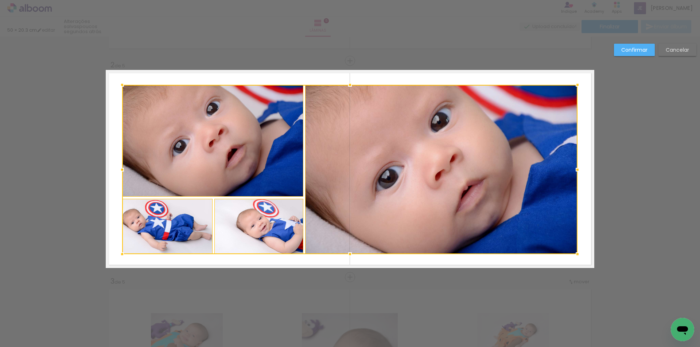
click at [120, 86] on div at bounding box center [122, 85] width 15 height 15
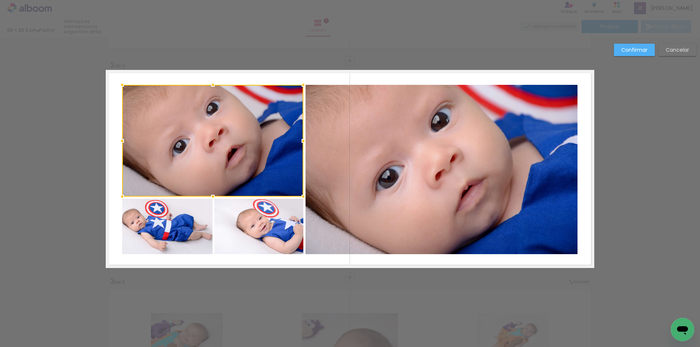
click at [354, 246] on quentale-photo at bounding box center [441, 170] width 272 height 170
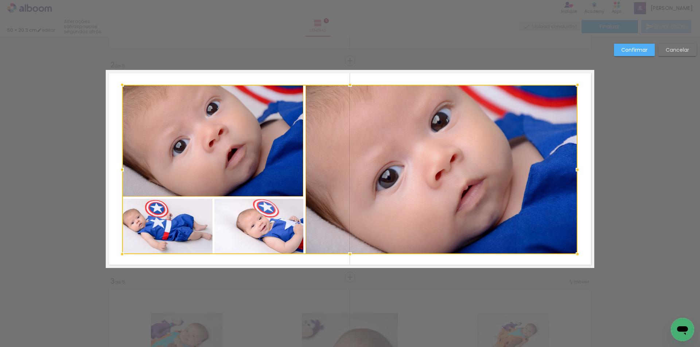
click at [285, 233] on div at bounding box center [349, 170] width 455 height 170
click at [186, 225] on div at bounding box center [349, 170] width 455 height 170
click at [196, 168] on div at bounding box center [349, 170] width 455 height 170
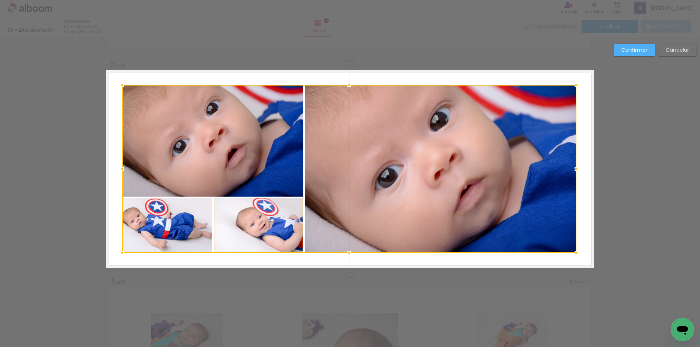
click at [572, 251] on div at bounding box center [576, 253] width 15 height 15
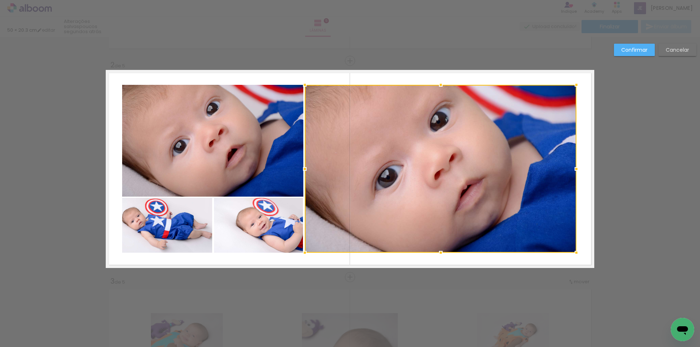
click at [0, 0] on slot "Confirmar" at bounding box center [0, 0] width 0 height 0
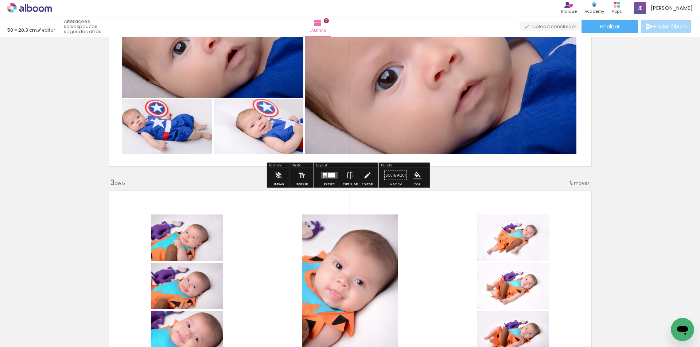
scroll to position [314, 0]
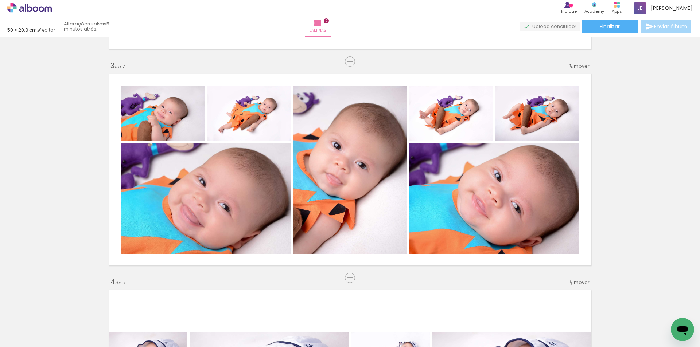
scroll to position [401, 0]
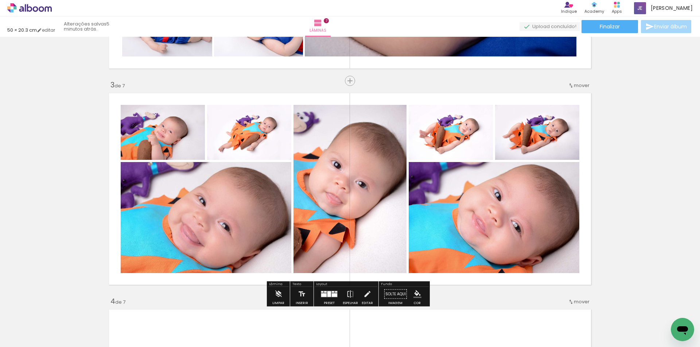
click at [270, 225] on quentale-photo at bounding box center [206, 217] width 171 height 111
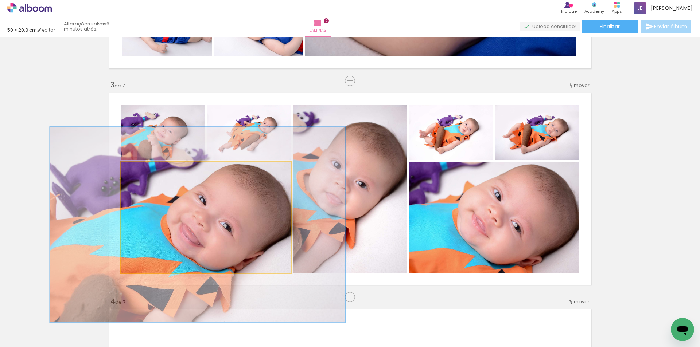
type paper-slider "173"
click at [156, 172] on div at bounding box center [158, 170] width 7 height 7
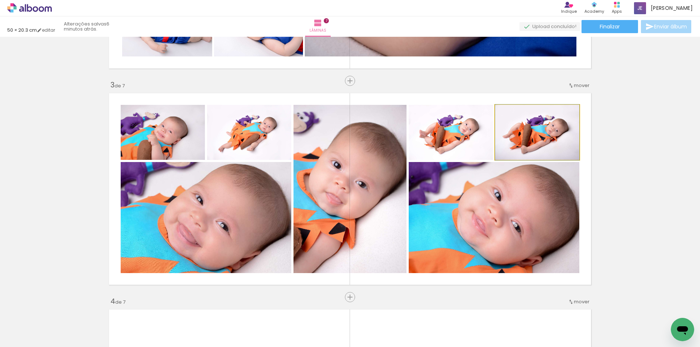
click at [532, 132] on quentale-photo at bounding box center [537, 132] width 84 height 55
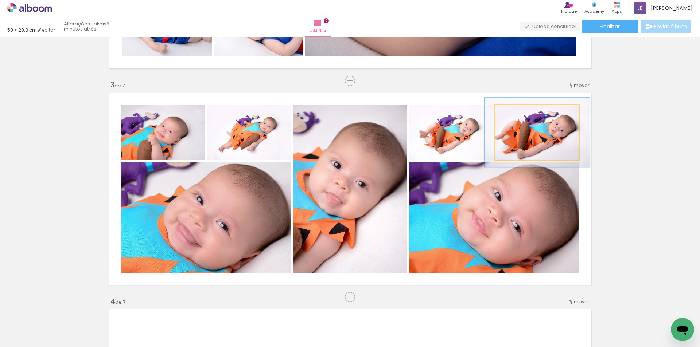
drag, startPoint x: 510, startPoint y: 112, endPoint x: 516, endPoint y: 112, distance: 6.2
type paper-slider "125"
click at [516, 112] on div at bounding box center [518, 112] width 7 height 7
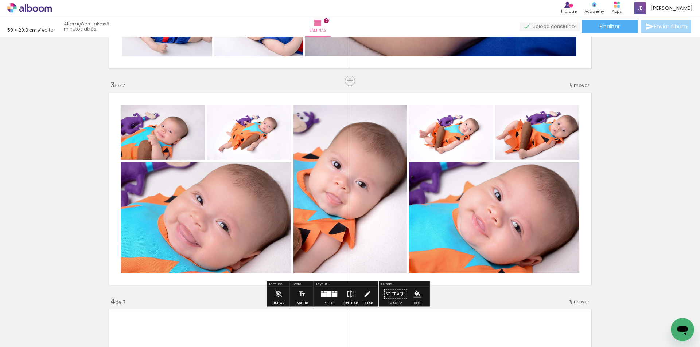
click at [460, 140] on quentale-photo at bounding box center [451, 132] width 84 height 55
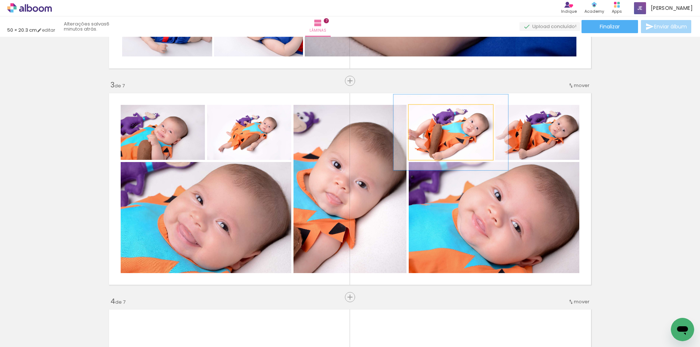
drag, startPoint x: 421, startPoint y: 112, endPoint x: 431, endPoint y: 114, distance: 9.4
click at [432, 114] on div at bounding box center [435, 112] width 7 height 7
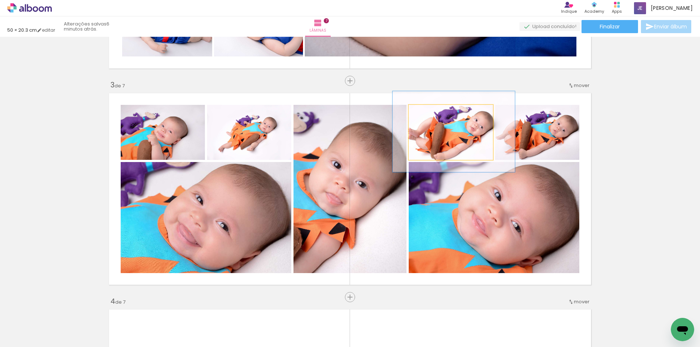
click at [436, 113] on div at bounding box center [438, 112] width 7 height 7
type paper-slider "137"
click at [433, 113] on div at bounding box center [436, 112] width 7 height 7
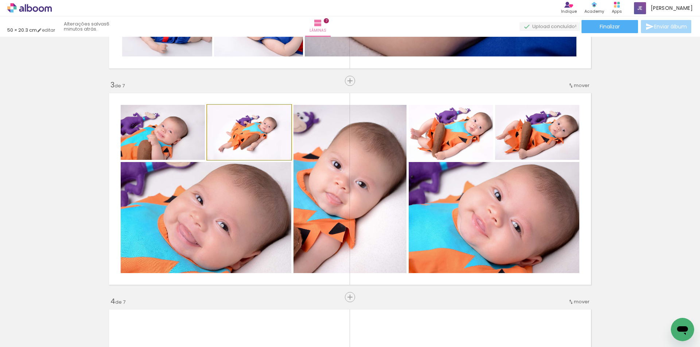
click at [256, 135] on quentale-photo at bounding box center [249, 132] width 84 height 55
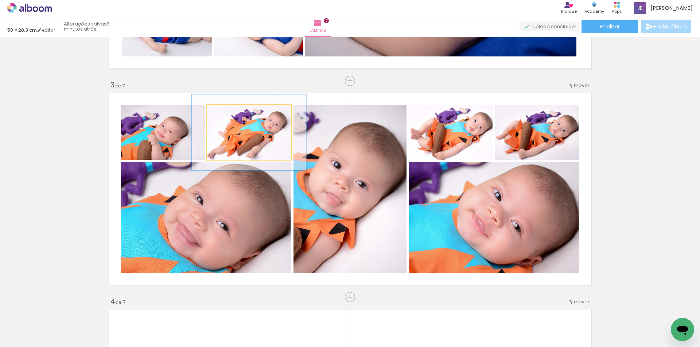
drag, startPoint x: 221, startPoint y: 112, endPoint x: 230, endPoint y: 112, distance: 9.1
click at [230, 112] on div at bounding box center [233, 112] width 7 height 7
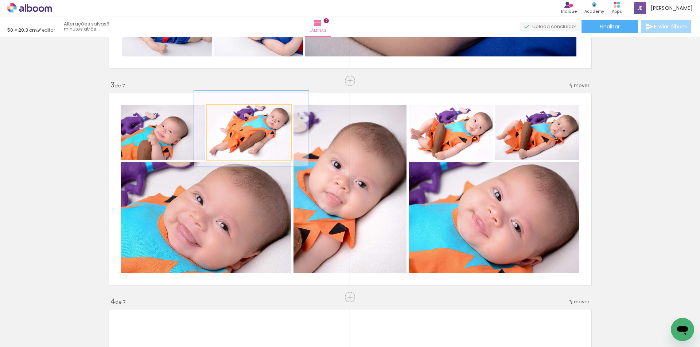
drag, startPoint x: 238, startPoint y: 144, endPoint x: 239, endPoint y: 141, distance: 3.7
type paper-slider "137"
click at [233, 114] on div at bounding box center [234, 112] width 7 height 7
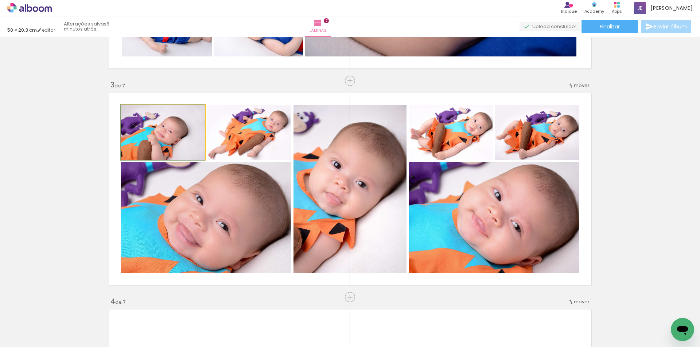
click at [169, 145] on quentale-photo at bounding box center [163, 132] width 84 height 55
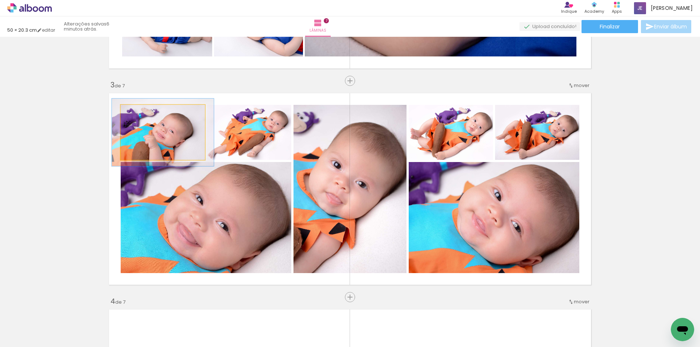
drag, startPoint x: 136, startPoint y: 112, endPoint x: 140, endPoint y: 112, distance: 4.0
click at [140, 112] on div at bounding box center [143, 112] width 7 height 7
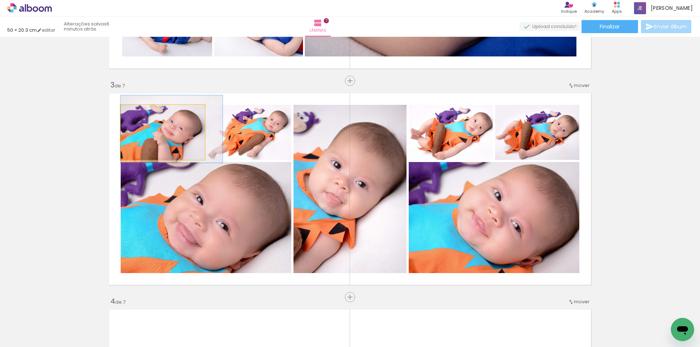
drag, startPoint x: 160, startPoint y: 144, endPoint x: 177, endPoint y: 141, distance: 17.1
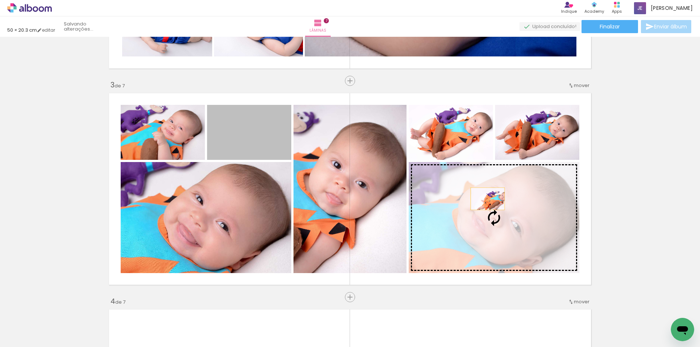
drag, startPoint x: 260, startPoint y: 139, endPoint x: 485, endPoint y: 199, distance: 233.1
click at [0, 0] on slot at bounding box center [0, 0] width 0 height 0
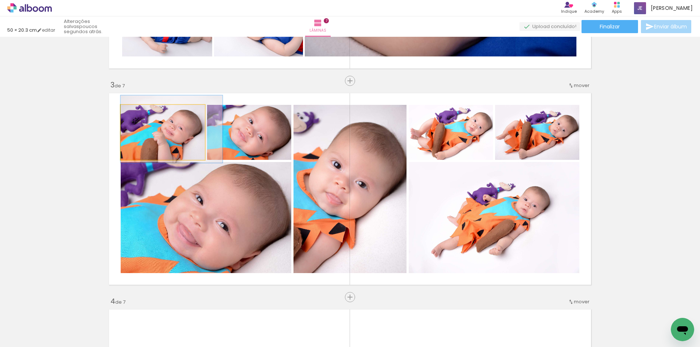
click at [172, 147] on quentale-photo at bounding box center [163, 132] width 84 height 55
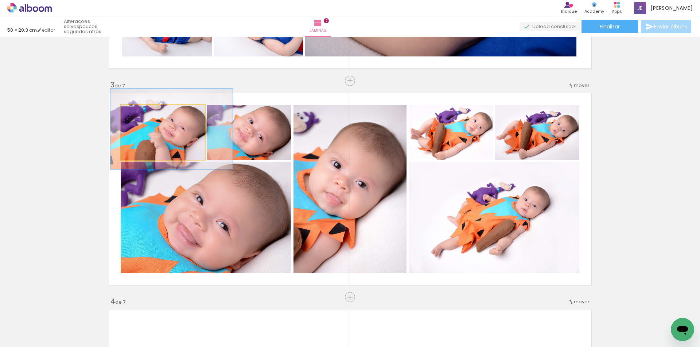
drag, startPoint x: 140, startPoint y: 112, endPoint x: 147, endPoint y: 112, distance: 6.9
type paper-slider "145"
click at [147, 112] on div at bounding box center [150, 112] width 7 height 7
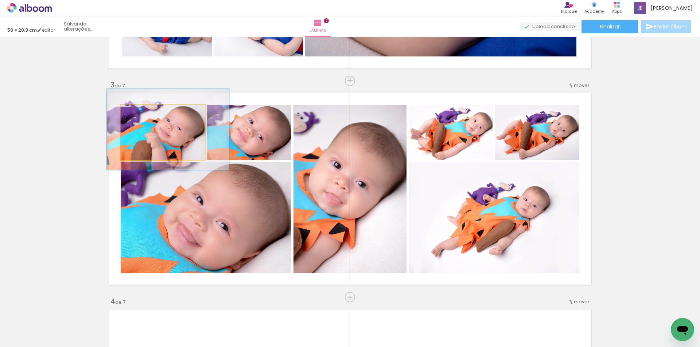
drag, startPoint x: 163, startPoint y: 142, endPoint x: 159, endPoint y: 142, distance: 3.7
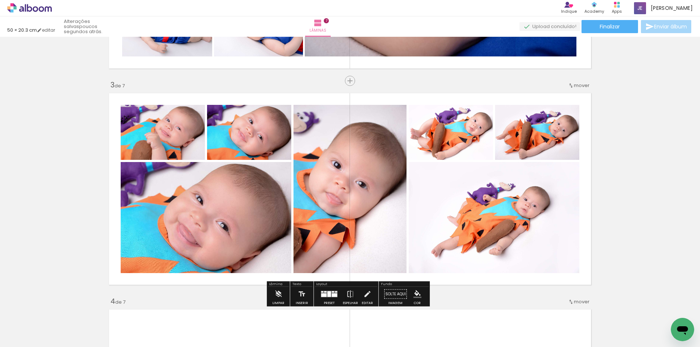
click at [503, 217] on quentale-photo at bounding box center [494, 217] width 171 height 111
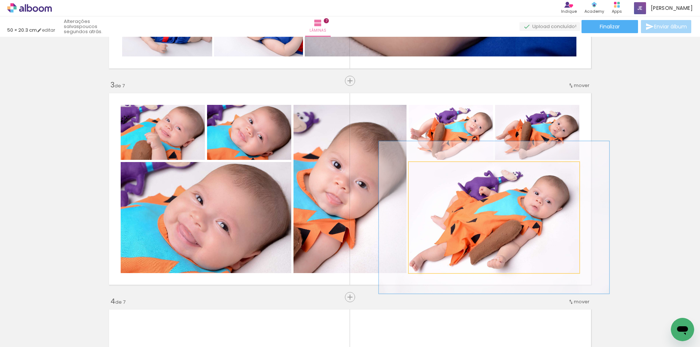
drag, startPoint x: 422, startPoint y: 169, endPoint x: 431, endPoint y: 169, distance: 8.7
click at [431, 169] on div at bounding box center [434, 170] width 7 height 7
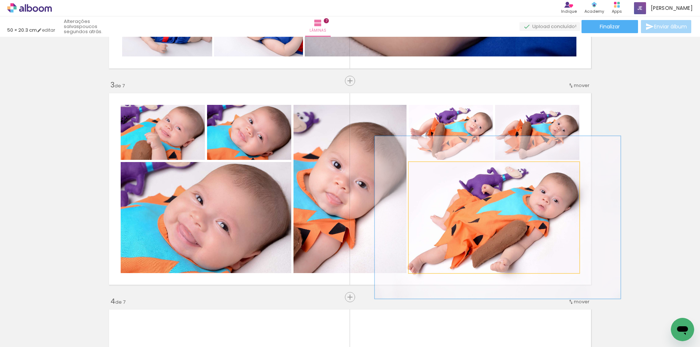
click at [437, 169] on div at bounding box center [438, 170] width 7 height 7
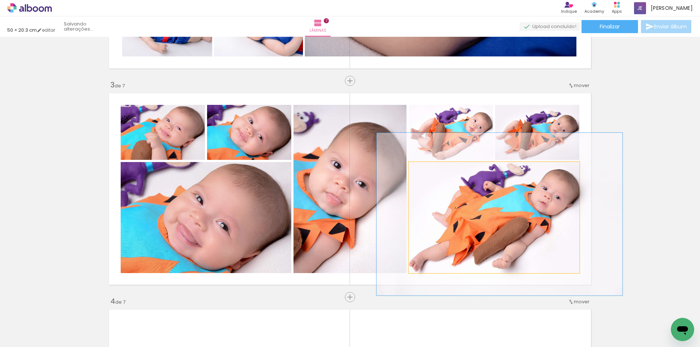
drag, startPoint x: 472, startPoint y: 246, endPoint x: 474, endPoint y: 243, distance: 3.8
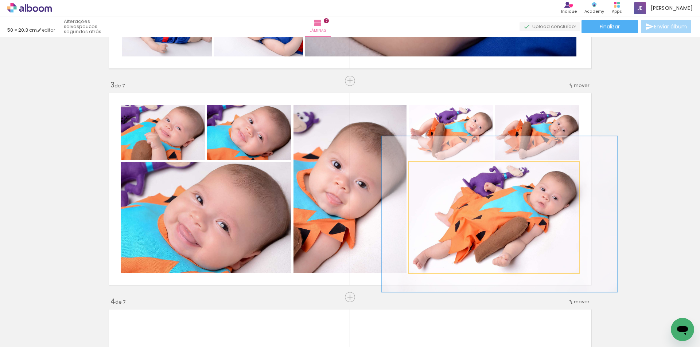
drag, startPoint x: 437, startPoint y: 170, endPoint x: 432, endPoint y: 170, distance: 4.7
click at [434, 170] on div at bounding box center [436, 170] width 7 height 7
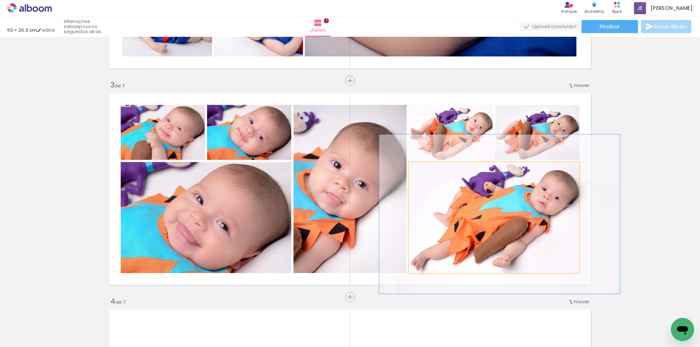
type paper-slider "141"
click at [435, 168] on div at bounding box center [437, 170] width 7 height 7
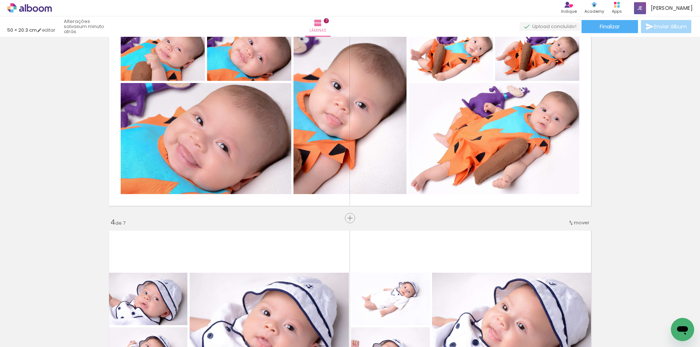
scroll to position [474, 0]
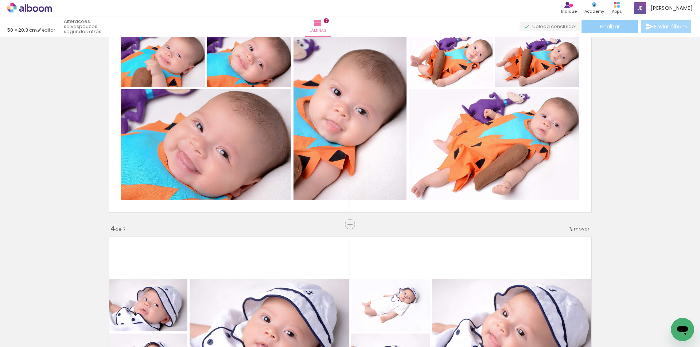
click at [604, 27] on span "Finalizar" at bounding box center [610, 26] width 20 height 5
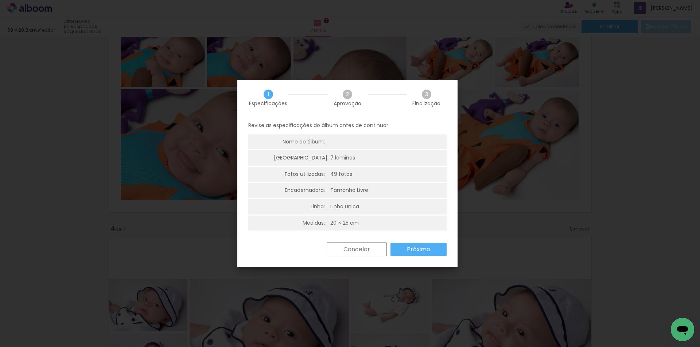
scroll to position [2, 0]
click at [607, 65] on iron-overlay-backdrop at bounding box center [350, 173] width 700 height 347
